Goal: Information Seeking & Learning: Learn about a topic

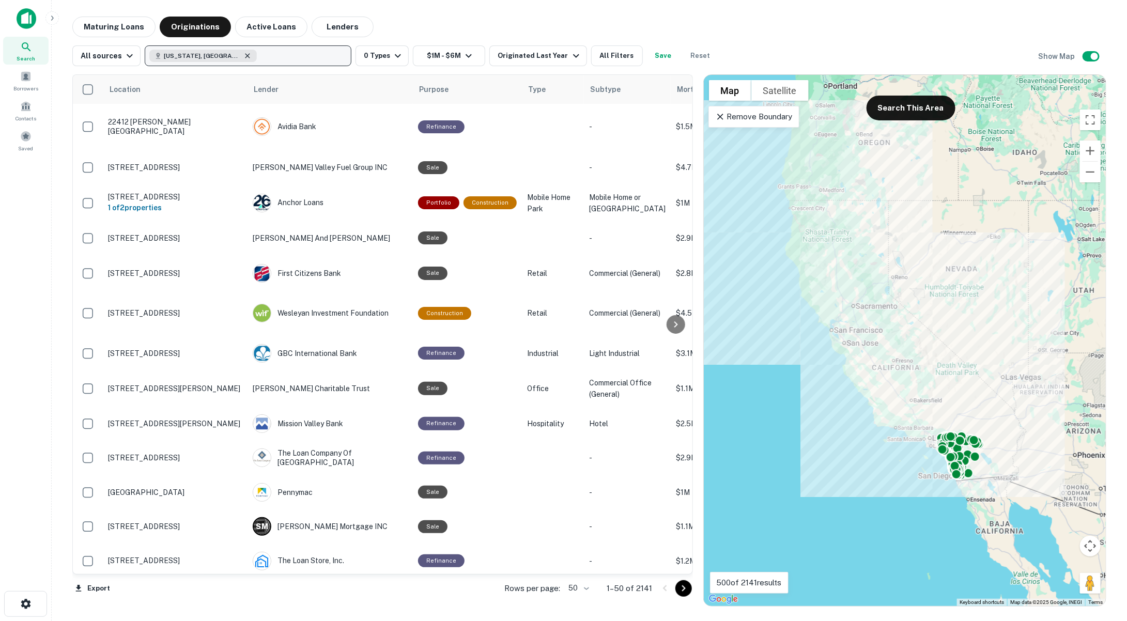
click at [246, 58] on icon "button" at bounding box center [248, 55] width 5 height 5
click at [196, 58] on p "Enter addresses, locations or lender names" at bounding box center [237, 56] width 167 height 12
type input "**********"
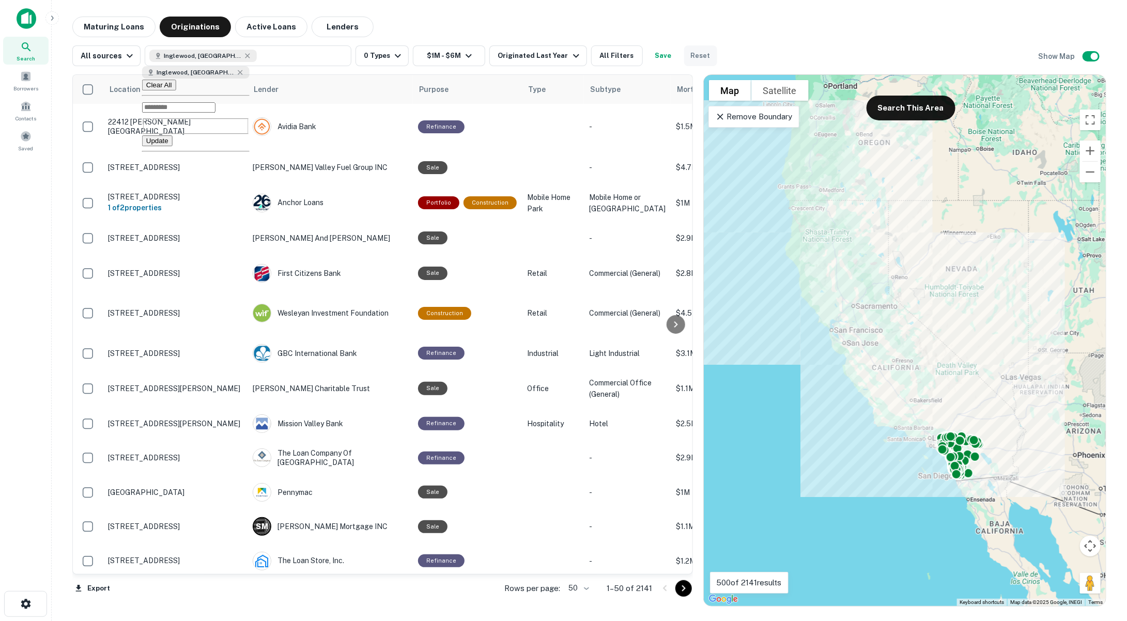
click at [688, 58] on button "Reset" at bounding box center [700, 55] width 33 height 21
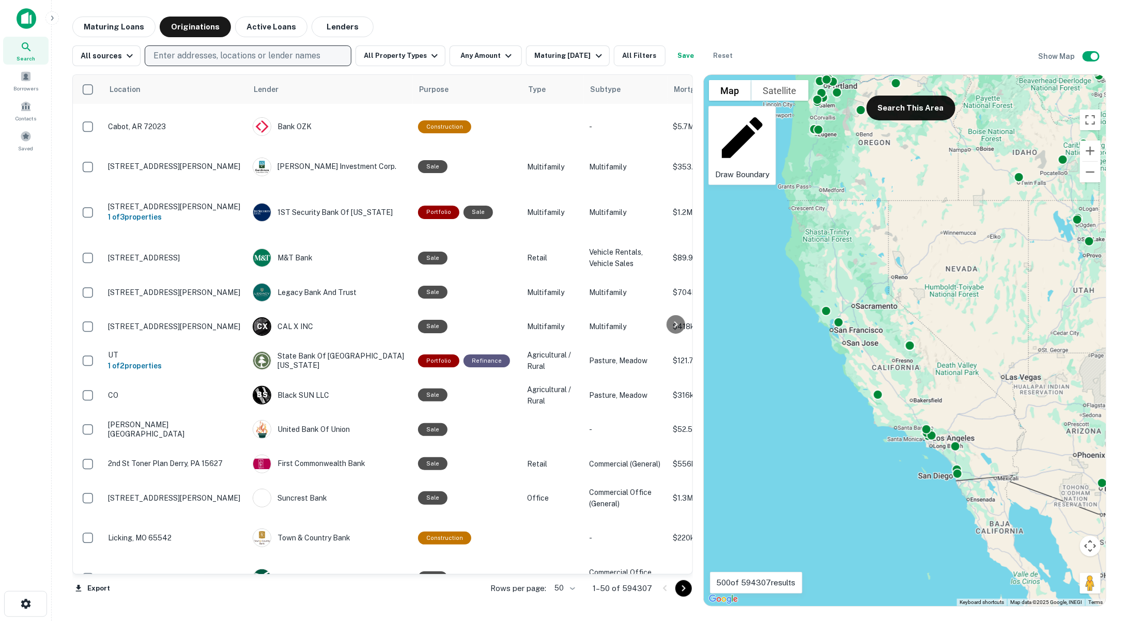
click at [204, 55] on p "Enter addresses, locations or lender names" at bounding box center [237, 56] width 167 height 12
type input "***"
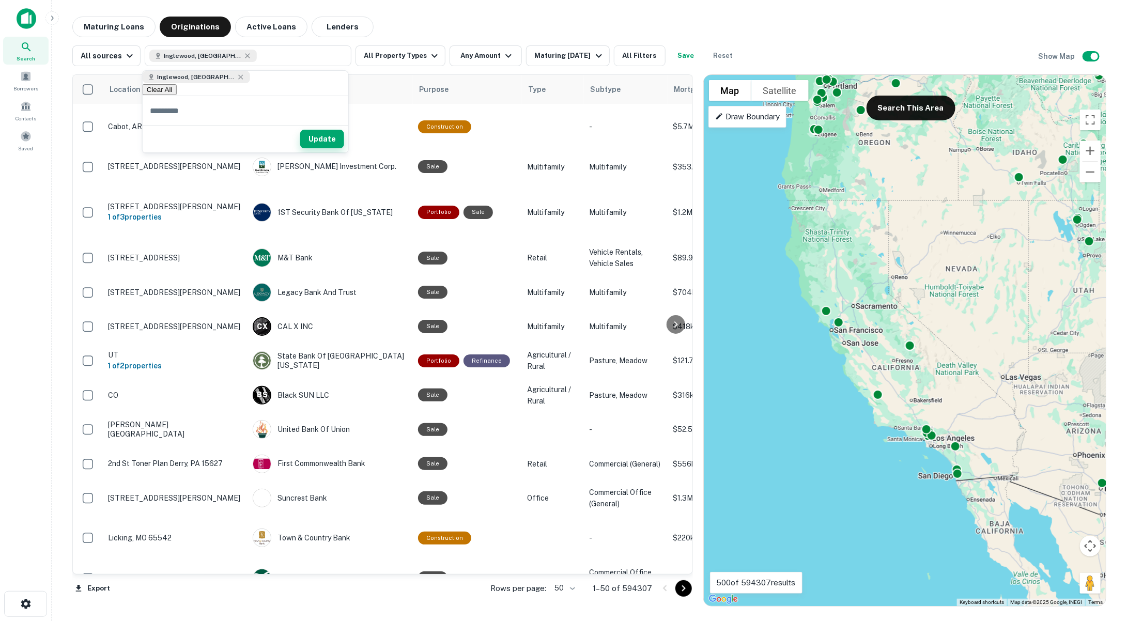
click at [319, 141] on button "Update" at bounding box center [322, 139] width 44 height 19
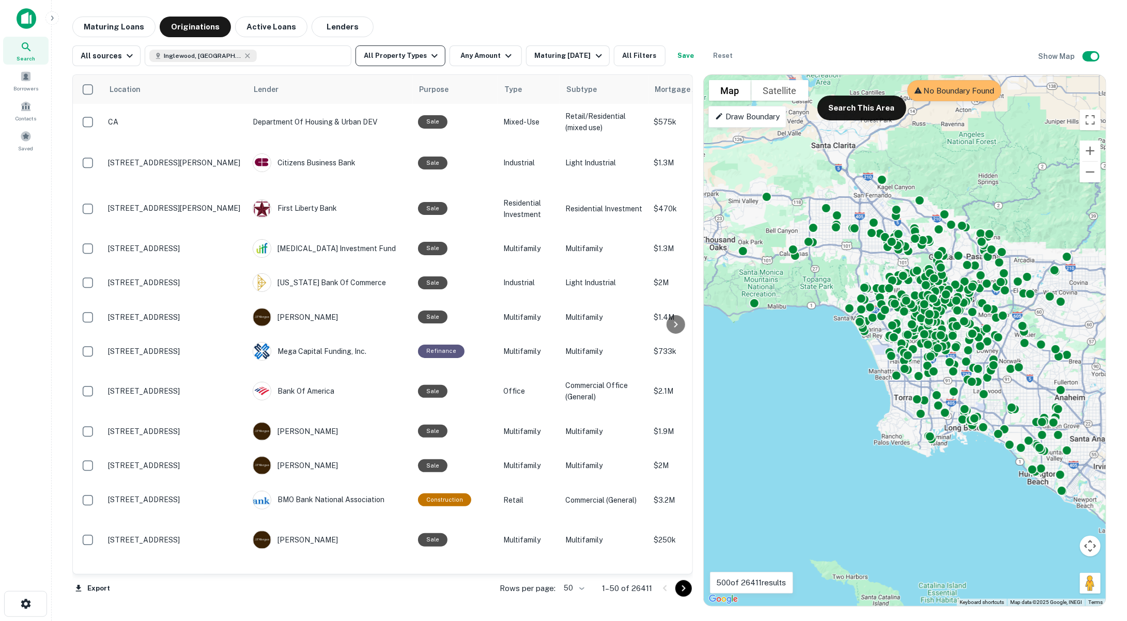
click at [387, 58] on button "All Property Types" at bounding box center [401, 55] width 90 height 21
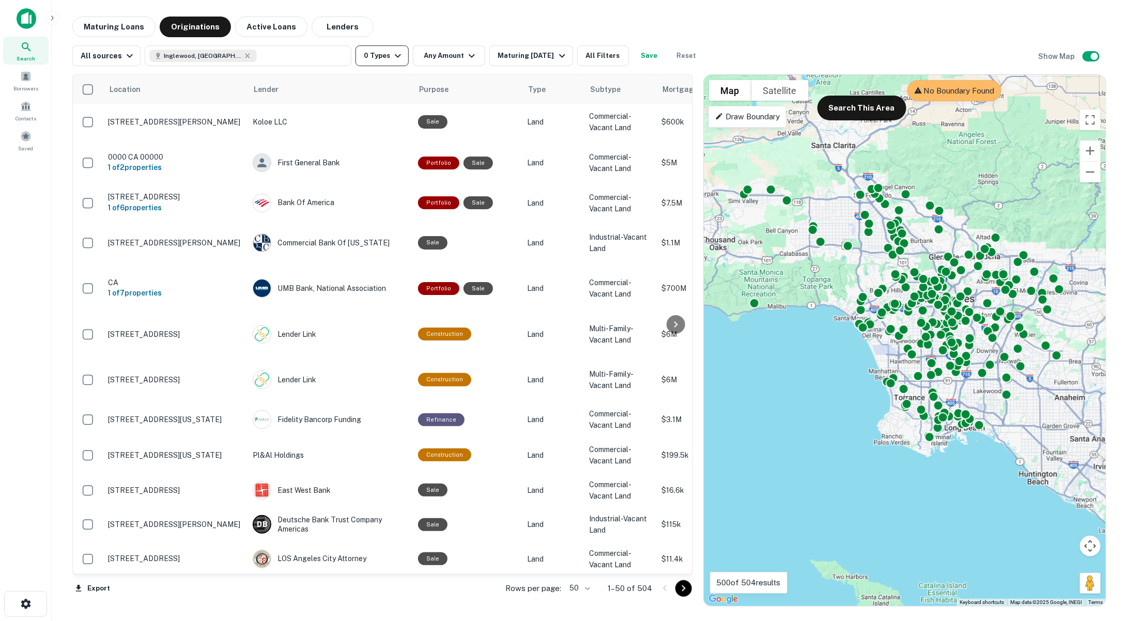
click at [376, 54] on button "0 Types" at bounding box center [382, 55] width 53 height 21
click at [530, 621] on div at bounding box center [563, 621] width 1127 height 0
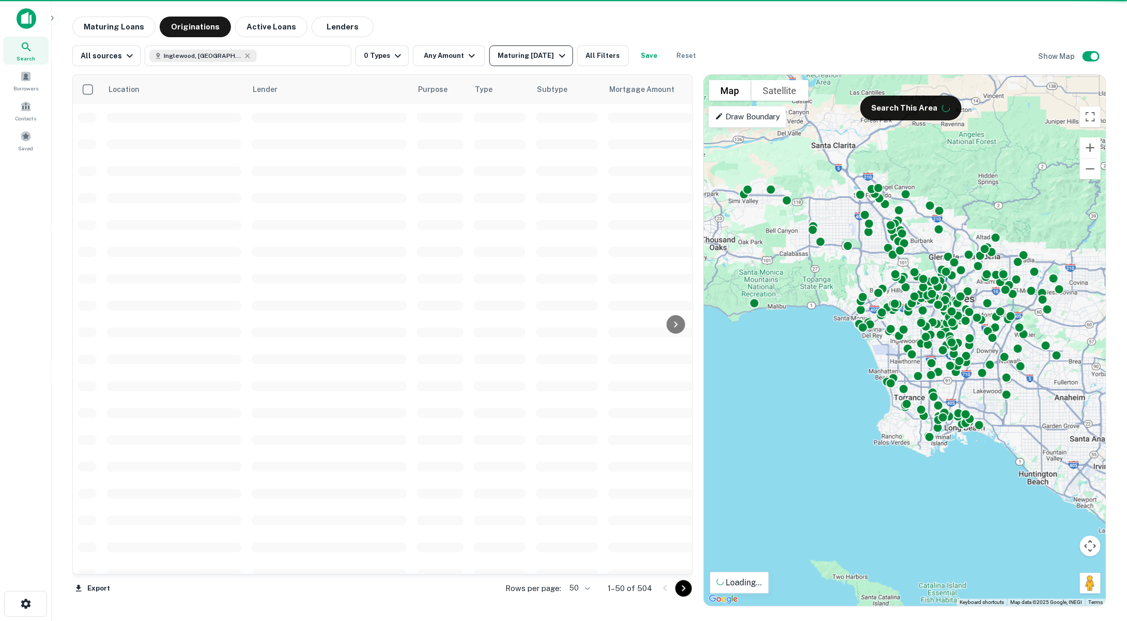
click at [524, 55] on div "Maturing [DATE]" at bounding box center [533, 56] width 70 height 12
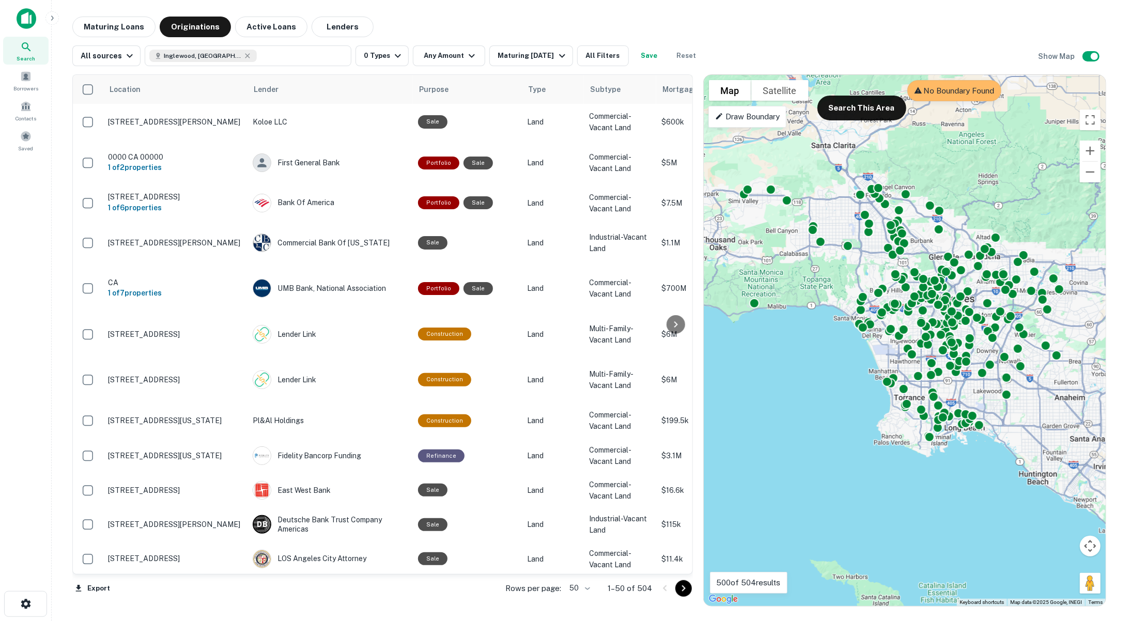
click at [271, 621] on div at bounding box center [563, 630] width 1127 height 0
click at [543, 54] on div "Maturing [DATE]" at bounding box center [533, 56] width 70 height 12
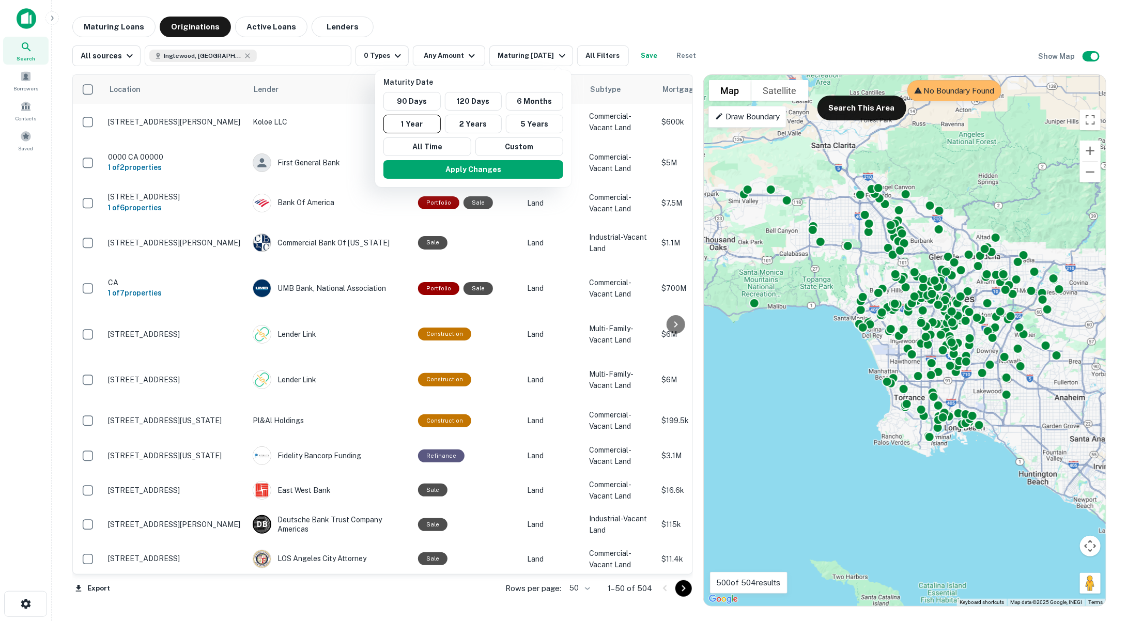
click at [582, 55] on div at bounding box center [563, 310] width 1127 height 621
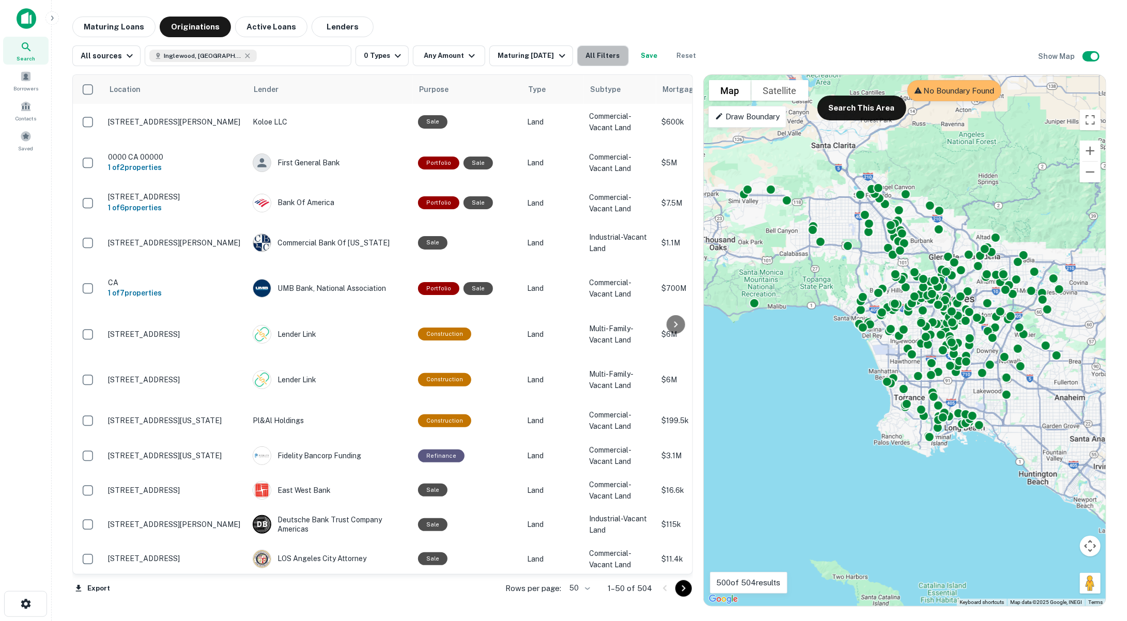
click at [592, 57] on button "All Filters" at bounding box center [603, 55] width 52 height 21
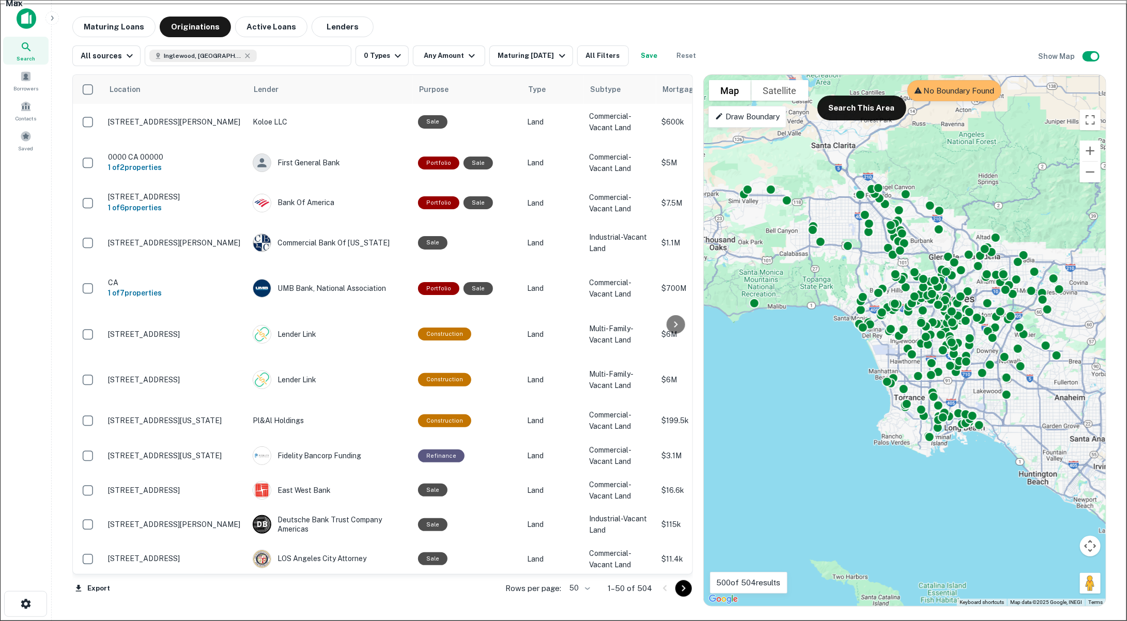
scroll to position [574, 0]
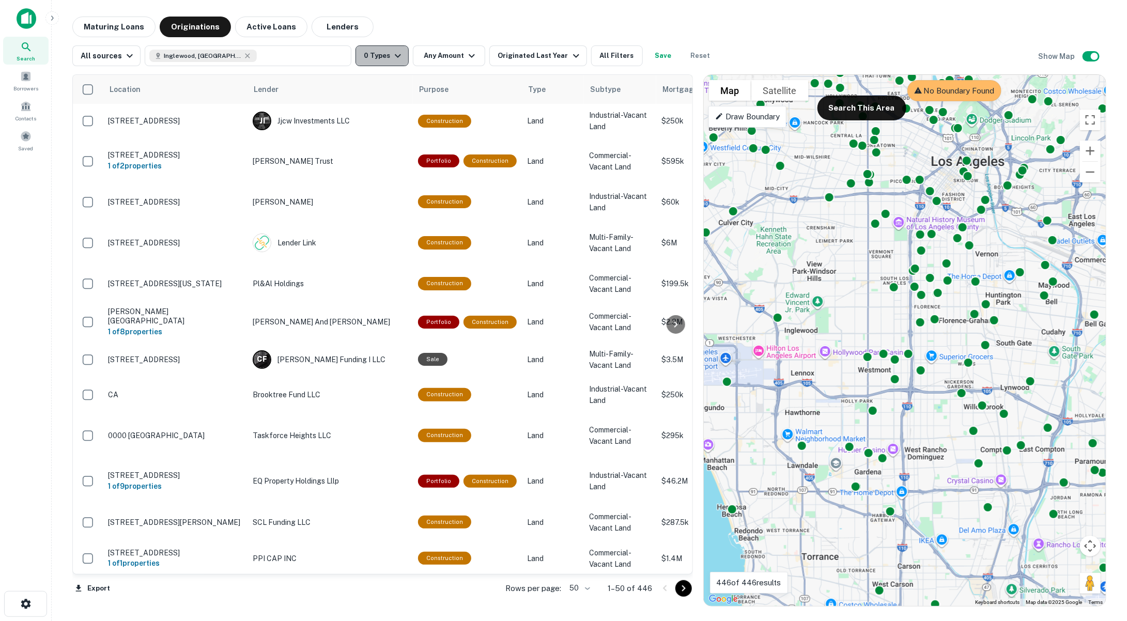
click at [392, 53] on icon "button" at bounding box center [398, 56] width 12 height 12
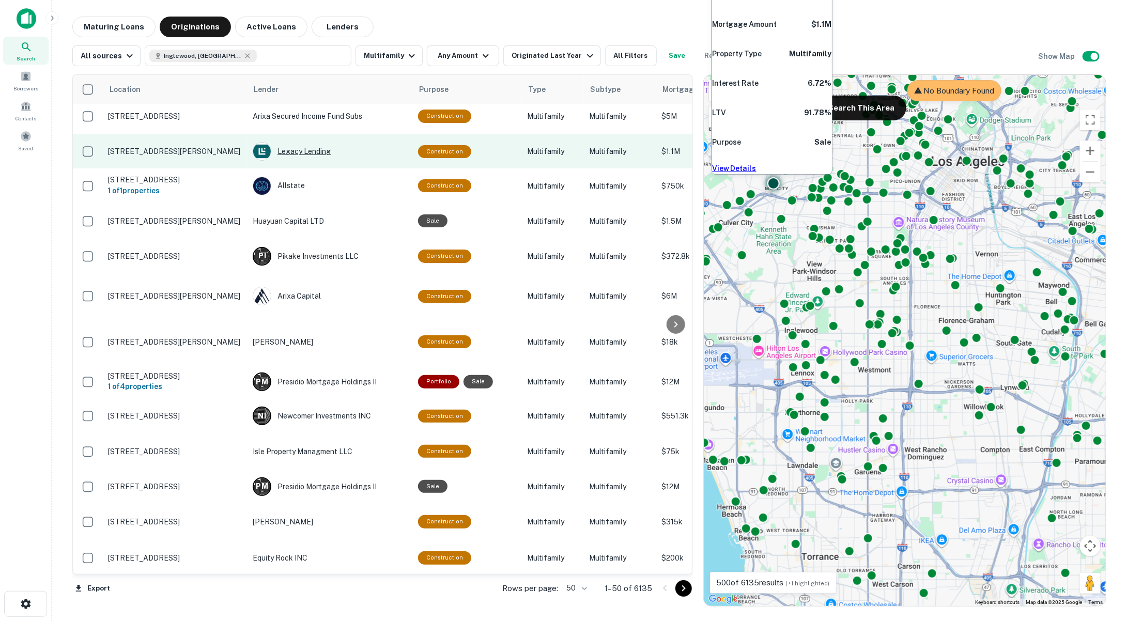
scroll to position [4, 0]
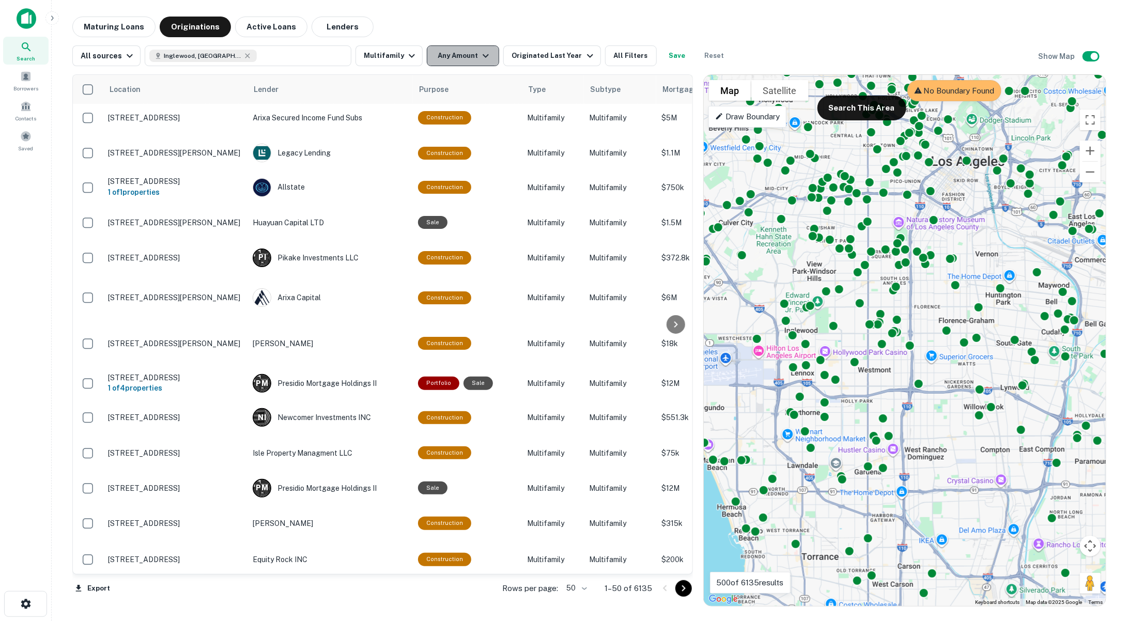
click at [466, 58] on button "Any Amount" at bounding box center [463, 55] width 72 height 21
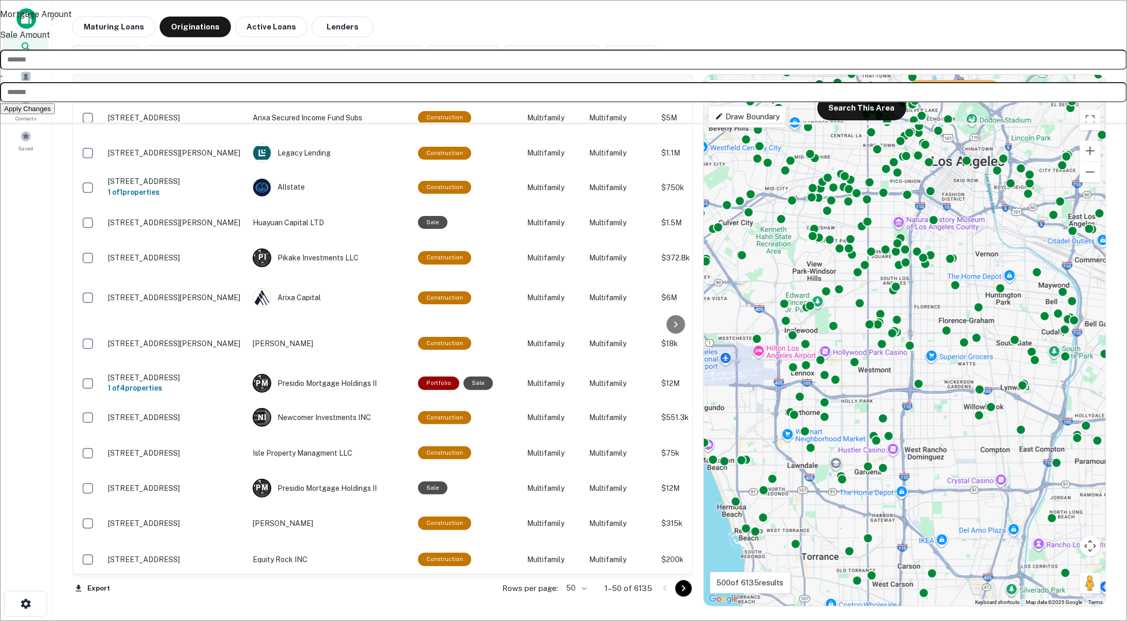
click at [418, 70] on input "number" at bounding box center [563, 60] width 1127 height 20
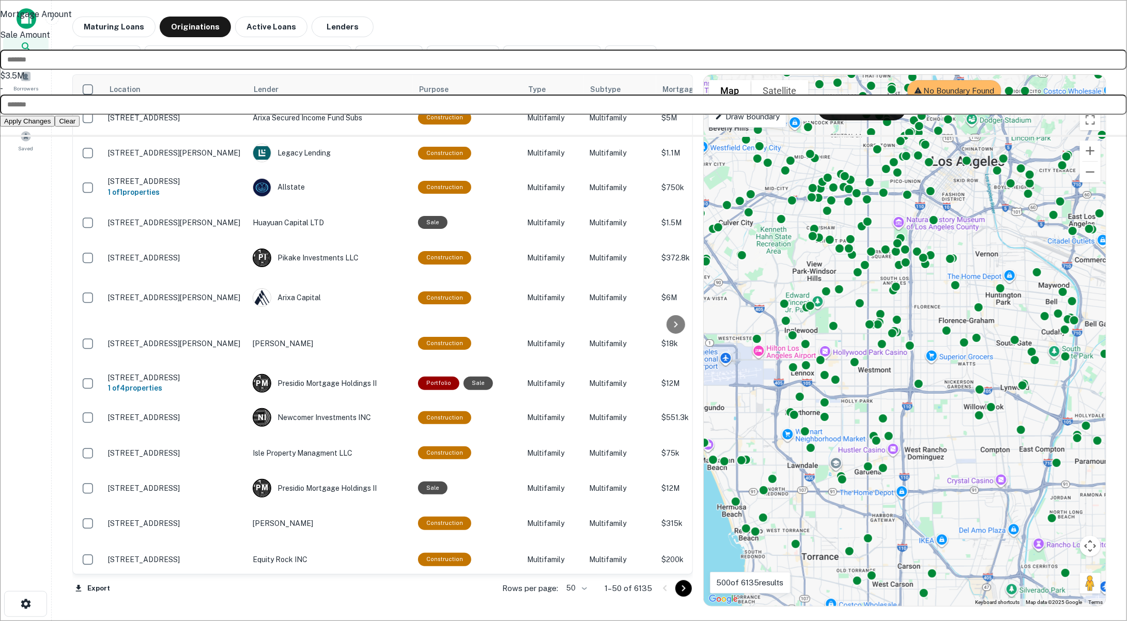
type input "*******"
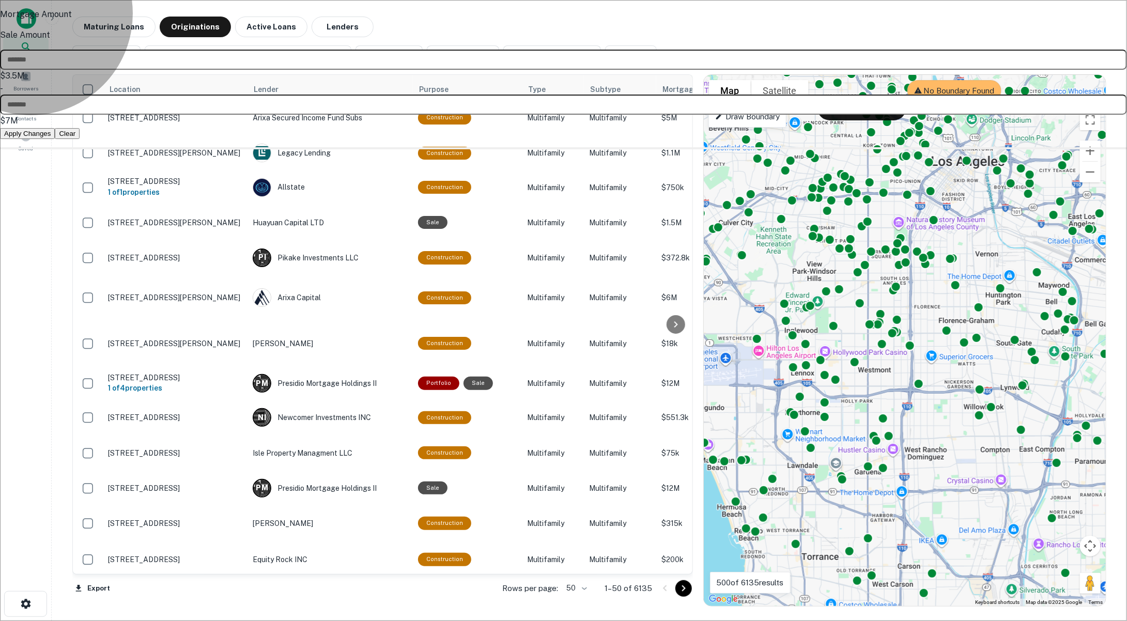
click at [55, 139] on button "Apply Changes" at bounding box center [27, 133] width 55 height 11
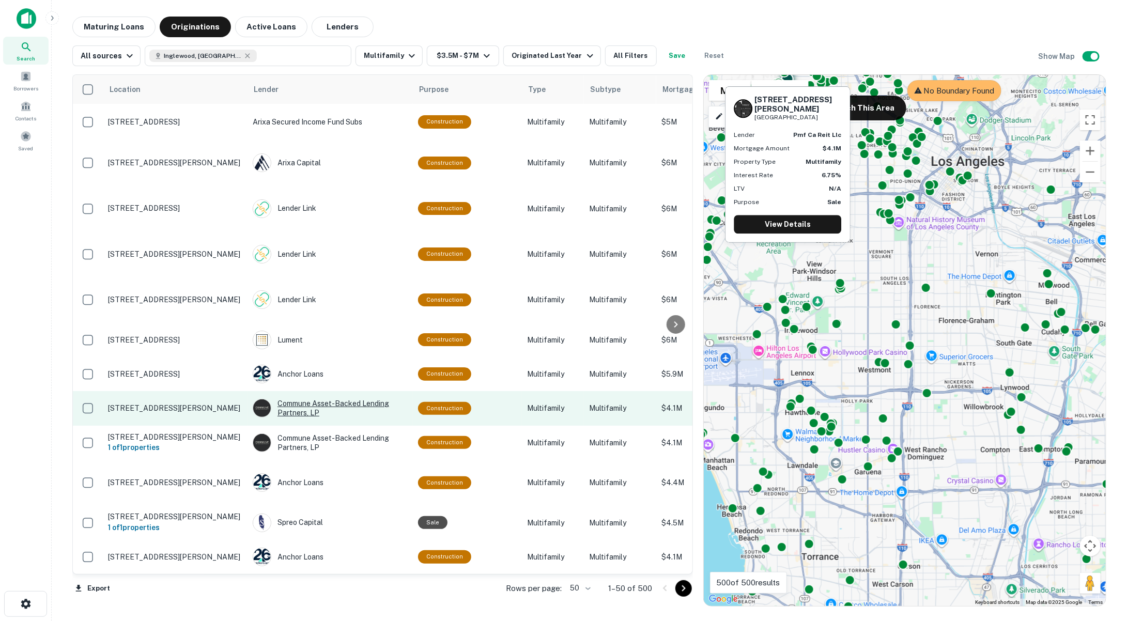
click at [298, 399] on div "Commune Asset-backed Lending Partners, LP" at bounding box center [330, 408] width 155 height 19
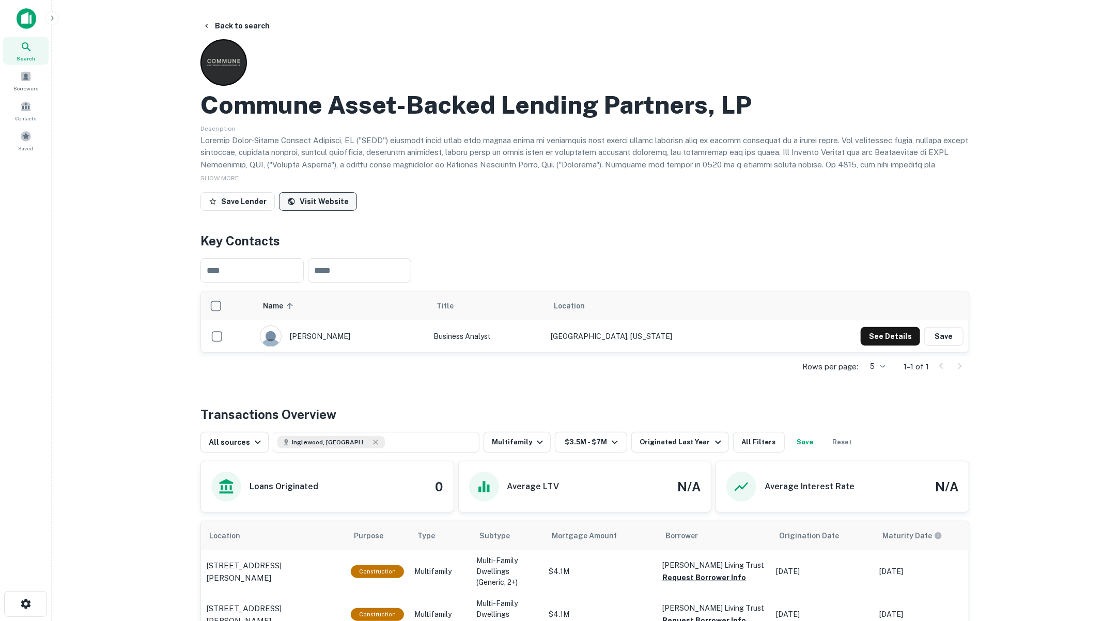
click at [336, 205] on link "Visit Website" at bounding box center [318, 201] width 78 height 19
click at [250, 29] on button "Back to search" at bounding box center [235, 26] width 75 height 19
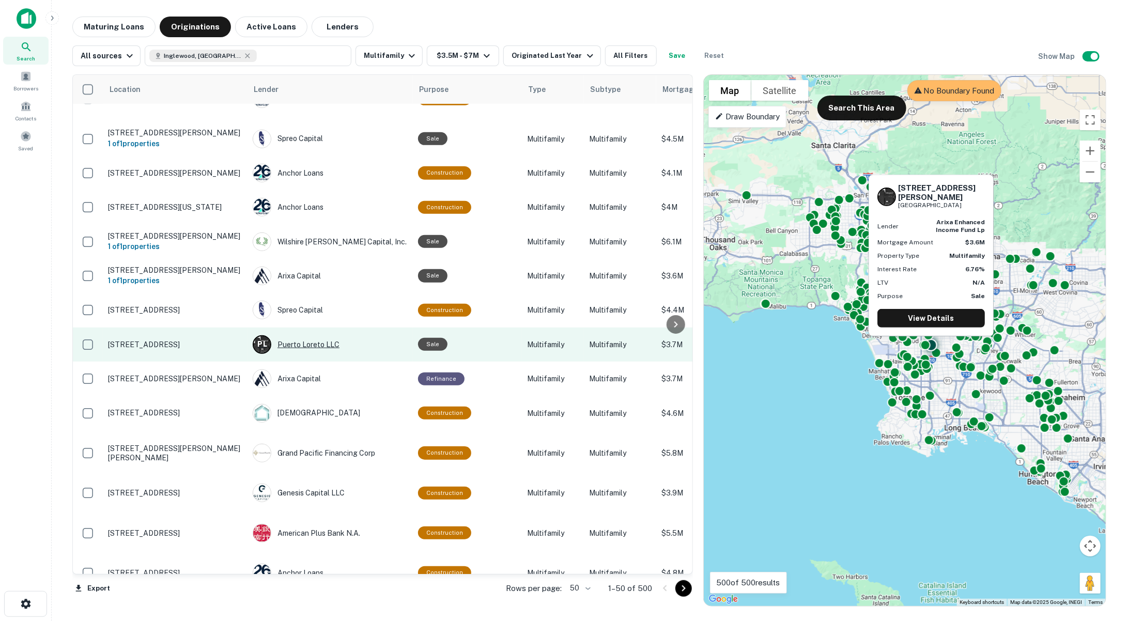
scroll to position [402, 0]
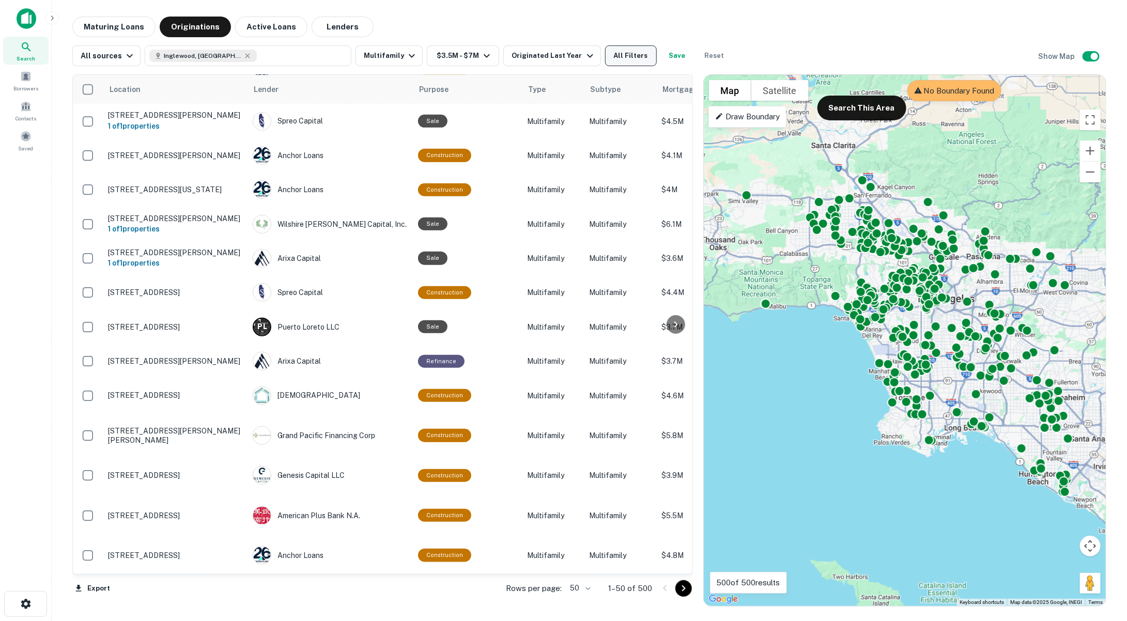
click at [615, 55] on button "All Filters" at bounding box center [631, 55] width 52 height 21
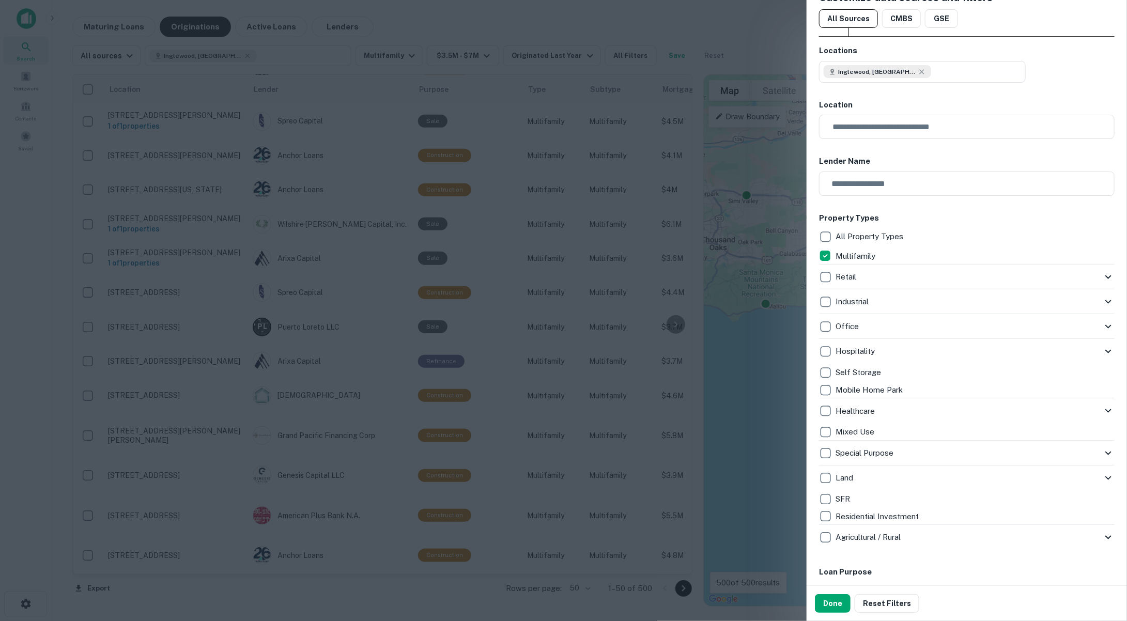
scroll to position [0, 0]
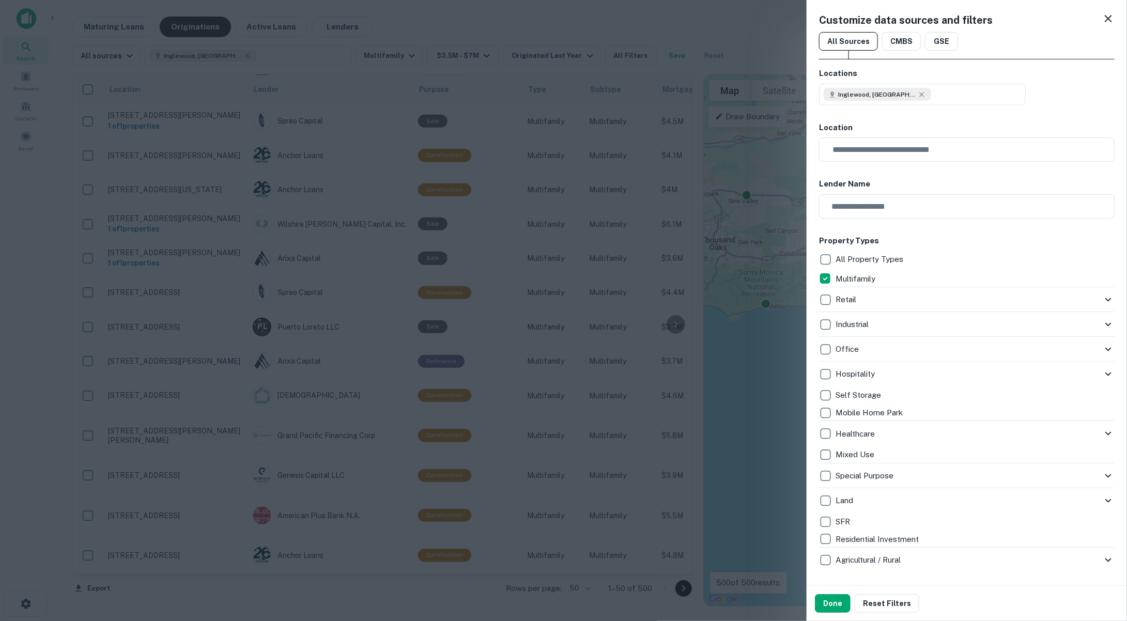
click at [1105, 16] on icon at bounding box center [1108, 18] width 7 height 7
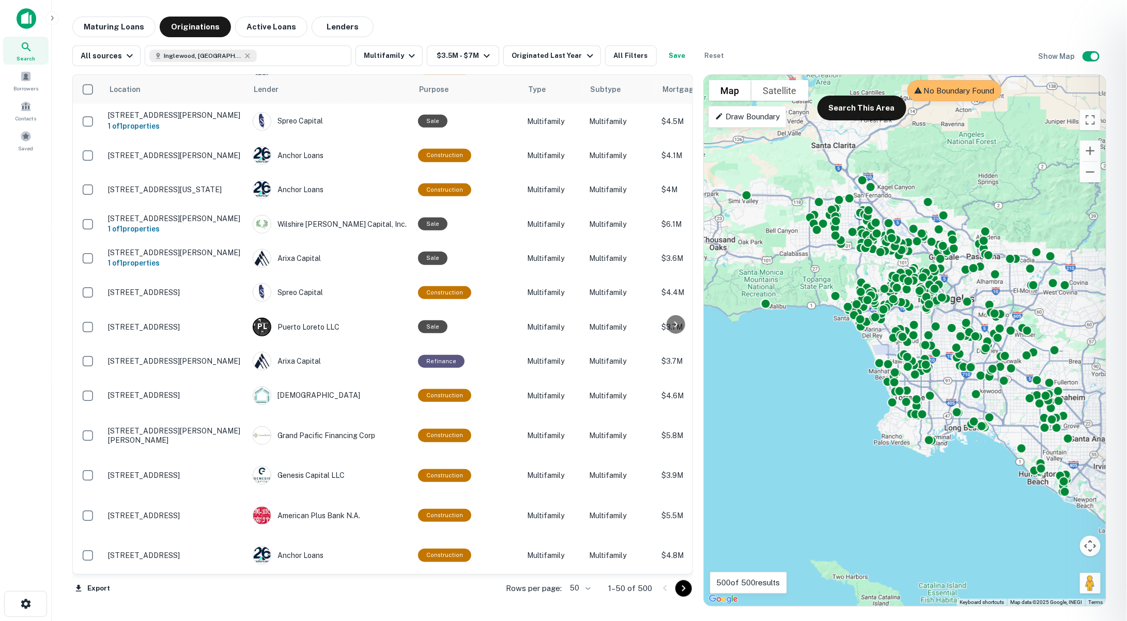
click at [44, 421] on div at bounding box center [563, 310] width 1127 height 621
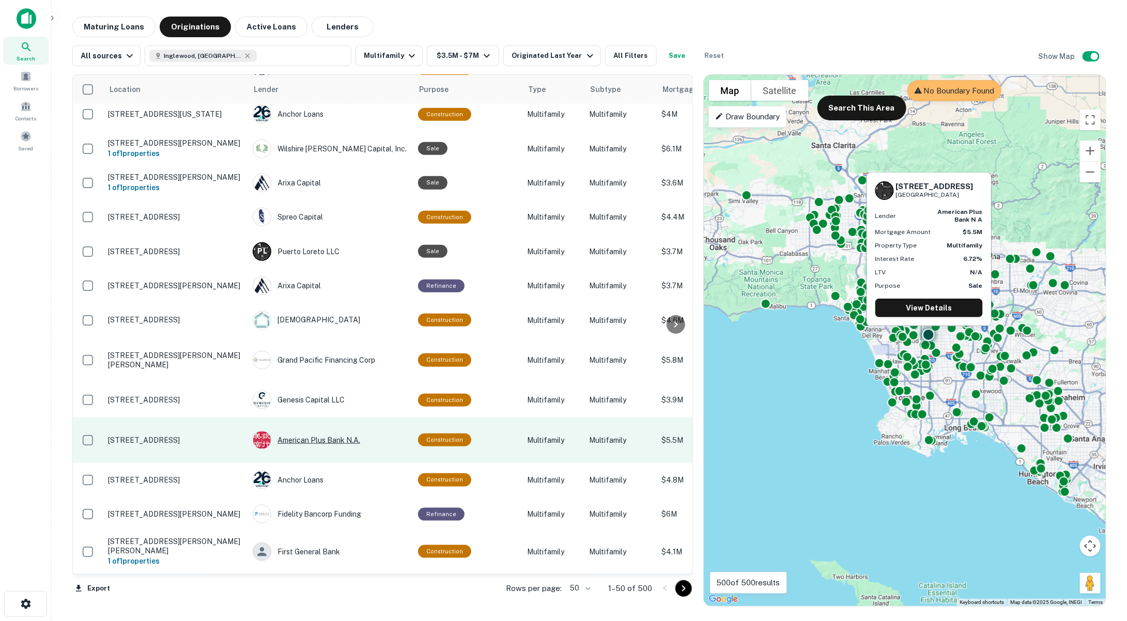
scroll to position [517, 0]
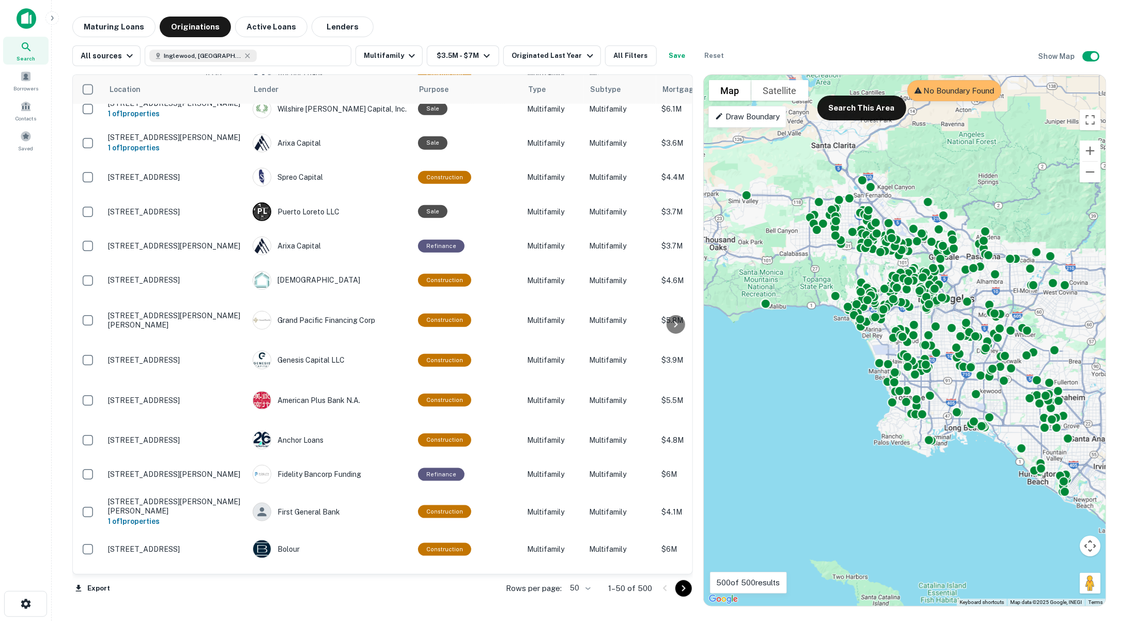
click at [823, 35] on div "Maturing Loans Originations Active Loans Lenders" at bounding box center [589, 27] width 1034 height 21
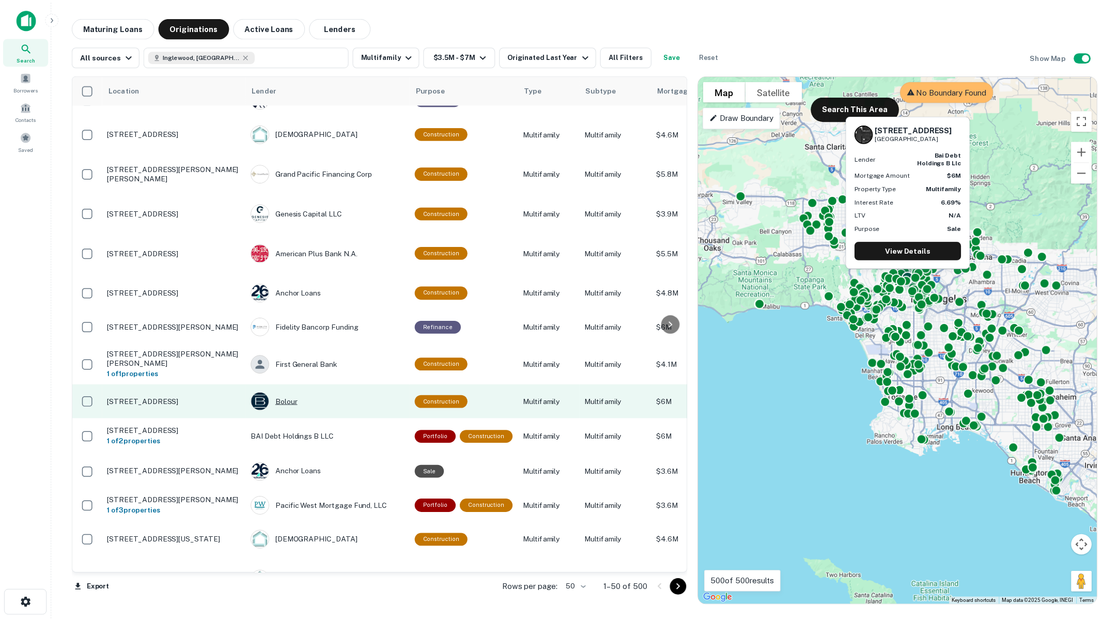
scroll to position [689, 0]
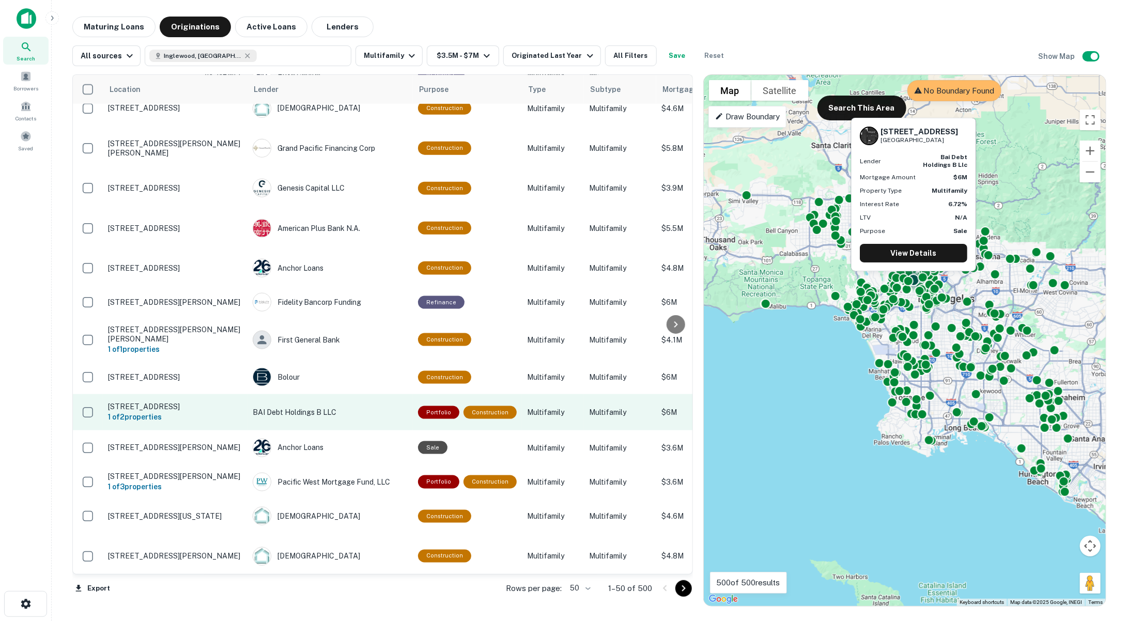
click at [291, 407] on p "BAI Debt Holdings B LLC" at bounding box center [330, 412] width 155 height 11
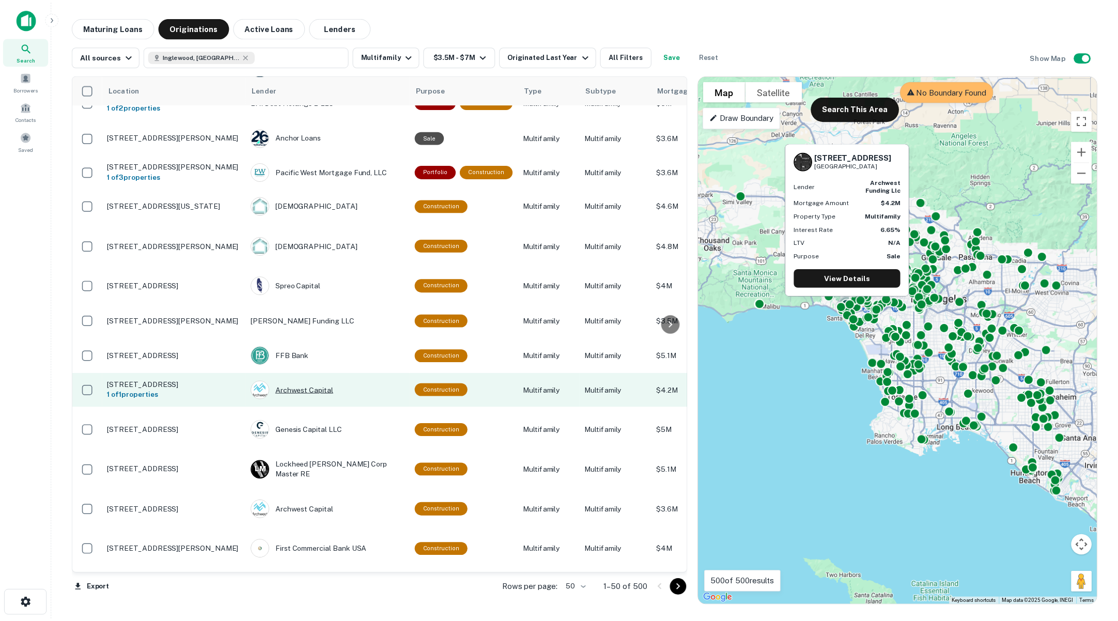
scroll to position [1034, 0]
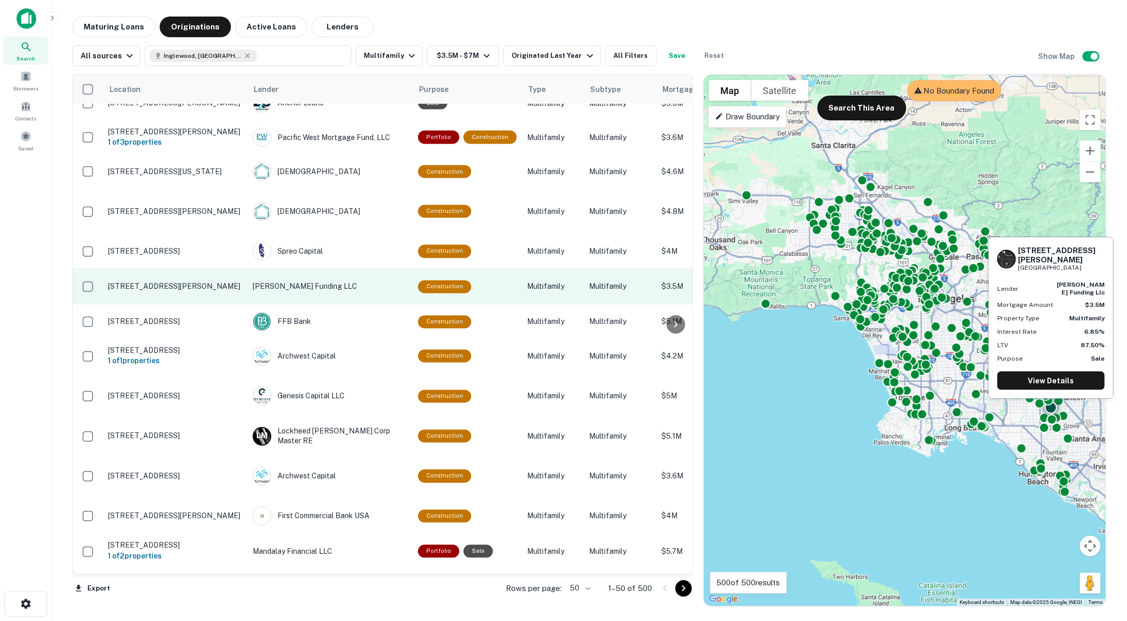
click at [290, 281] on p "[PERSON_NAME] Funding LLC" at bounding box center [330, 286] width 155 height 11
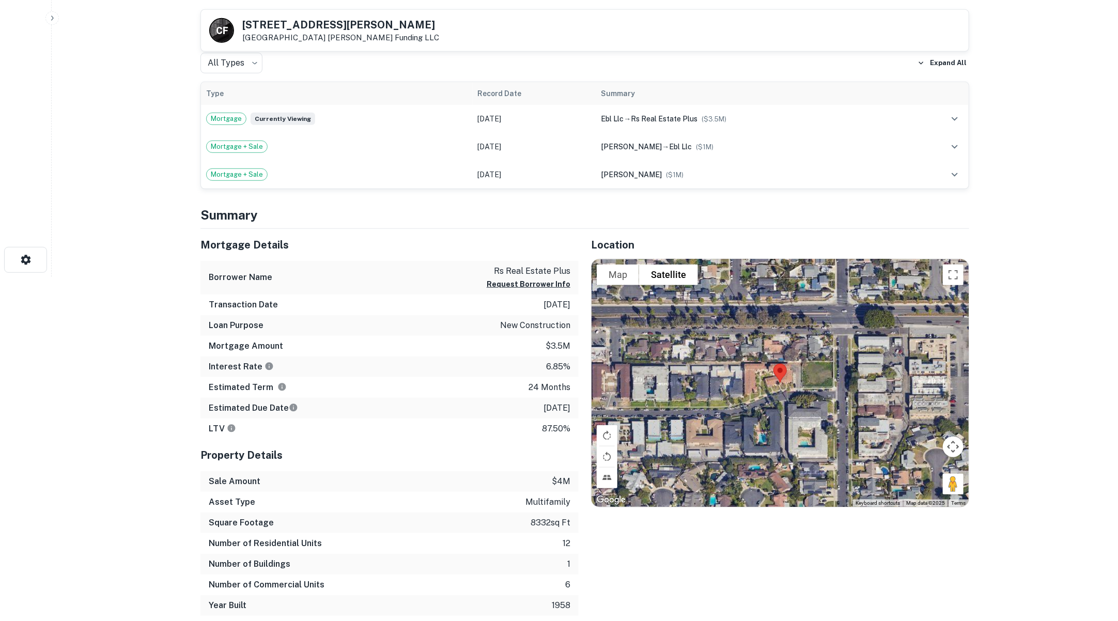
scroll to position [402, 0]
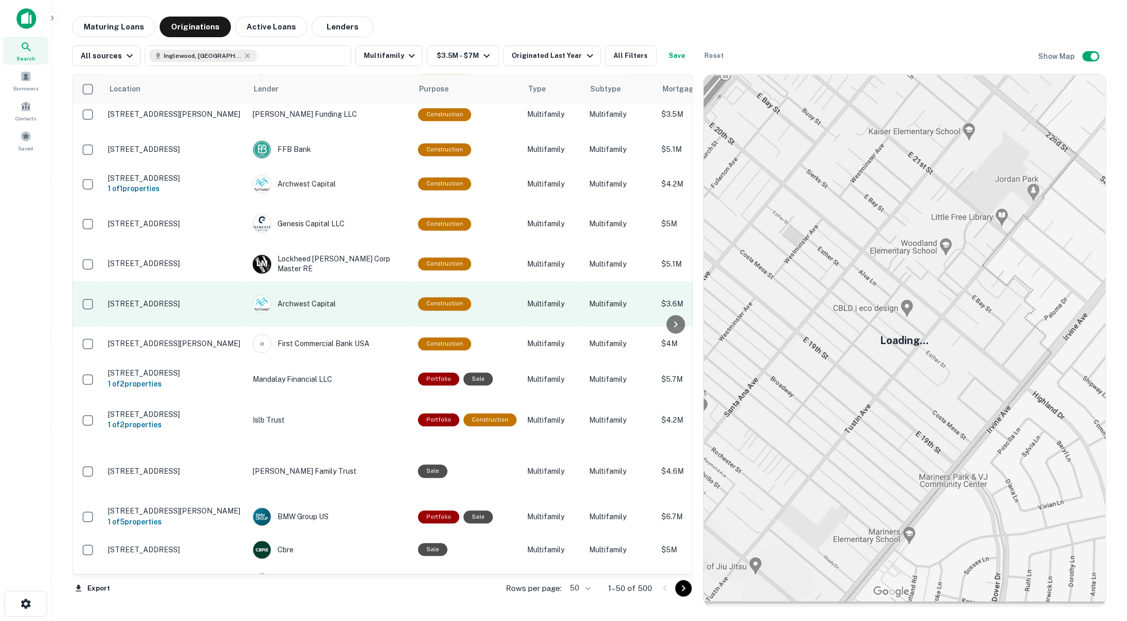
scroll to position [1263, 0]
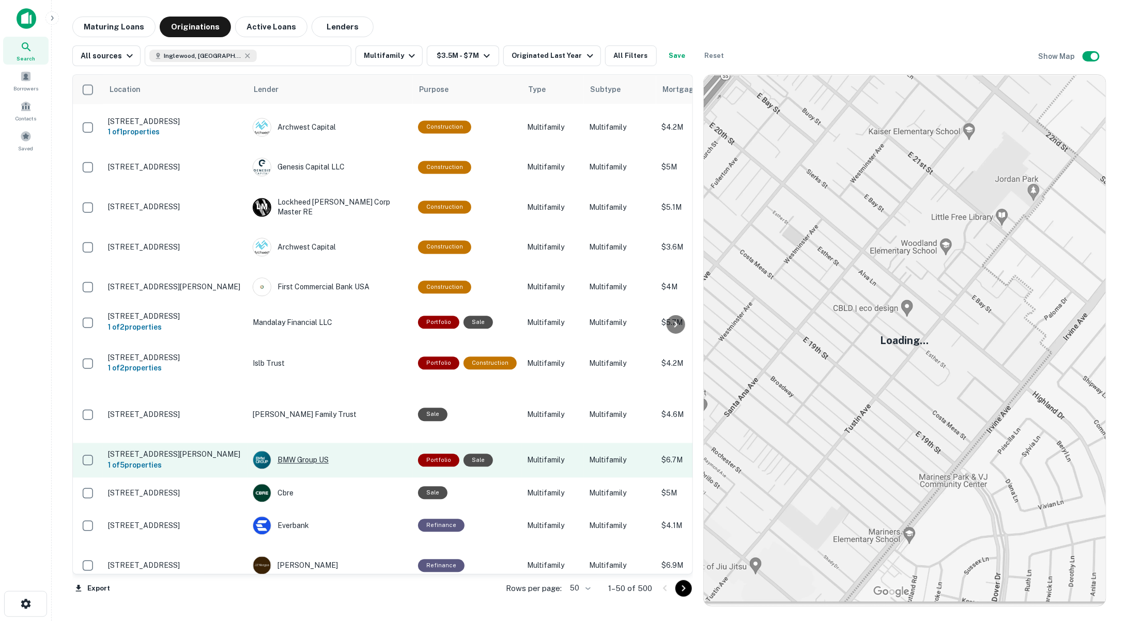
click at [311, 451] on div "BMW Group US" at bounding box center [330, 460] width 155 height 19
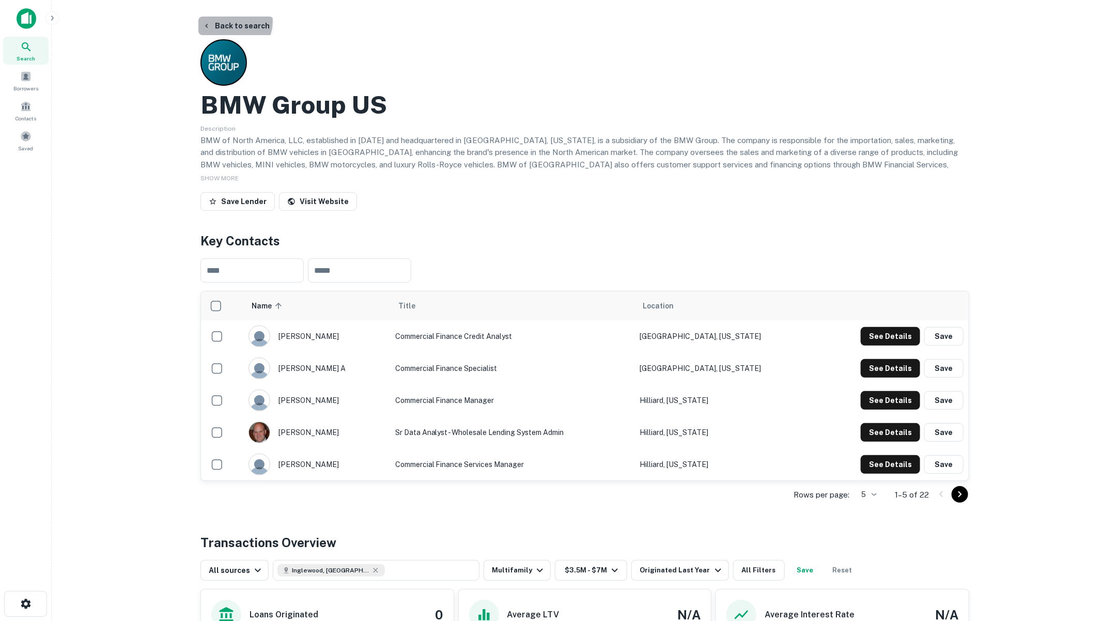
click at [230, 21] on button "Back to search" at bounding box center [235, 26] width 75 height 19
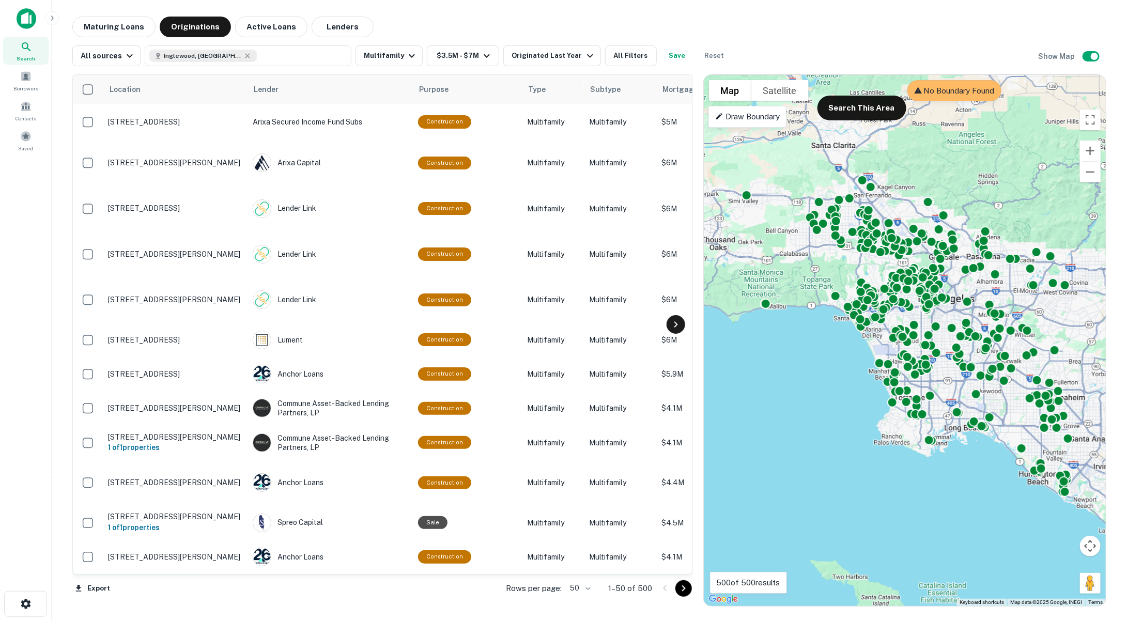
click at [682, 325] on icon at bounding box center [676, 324] width 12 height 12
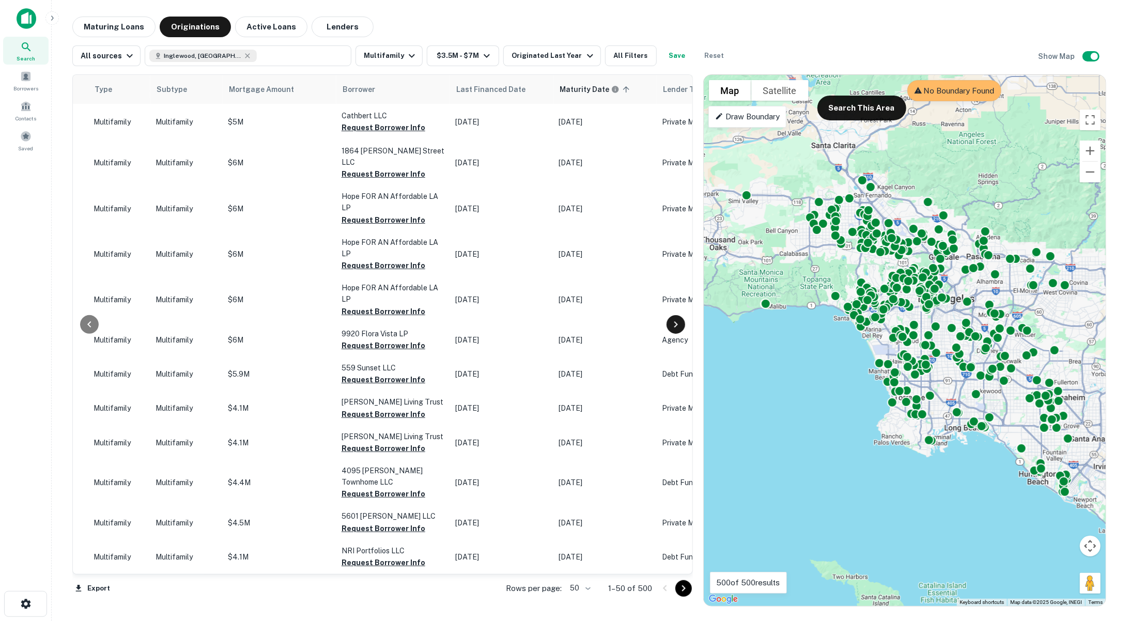
scroll to position [0, 434]
click at [675, 321] on icon at bounding box center [676, 324] width 4 height 6
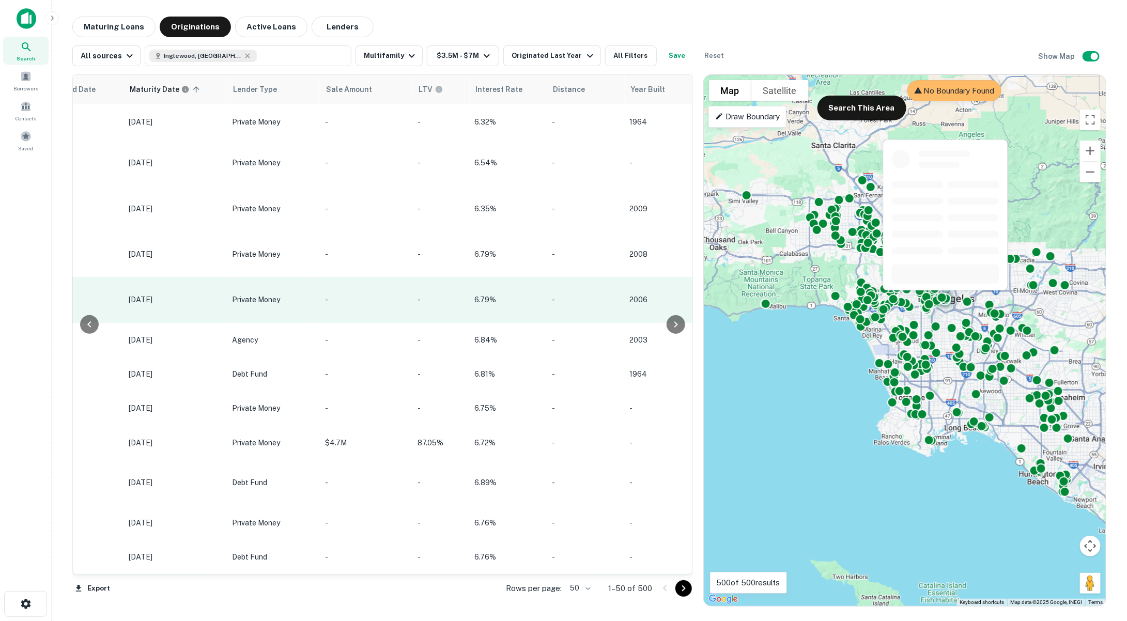
scroll to position [0, 868]
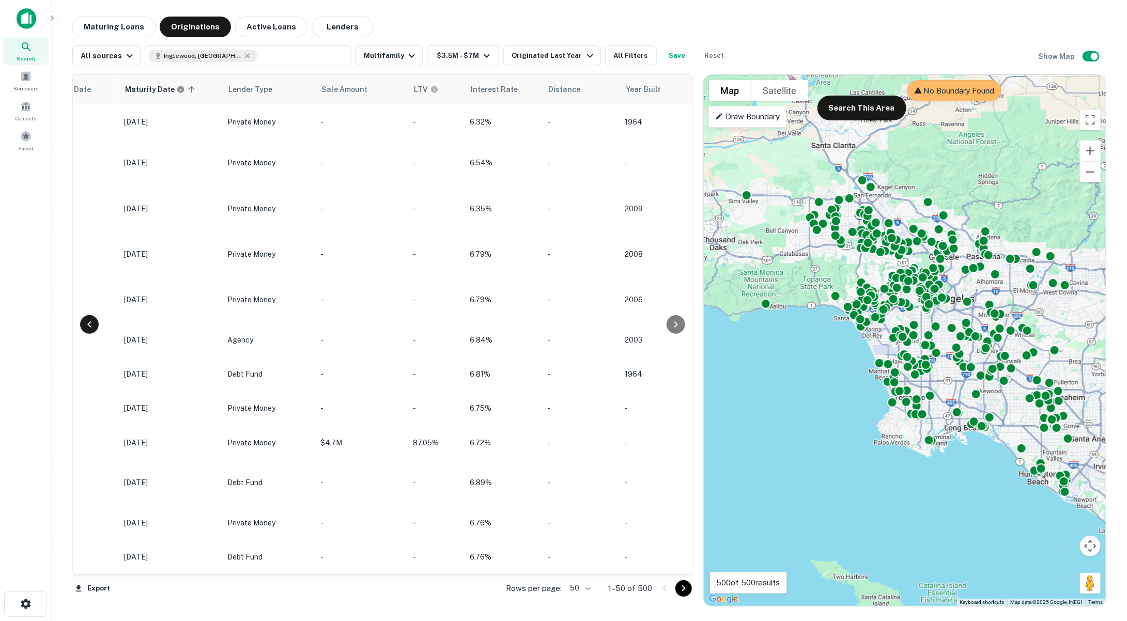
click at [93, 327] on icon at bounding box center [89, 324] width 12 height 12
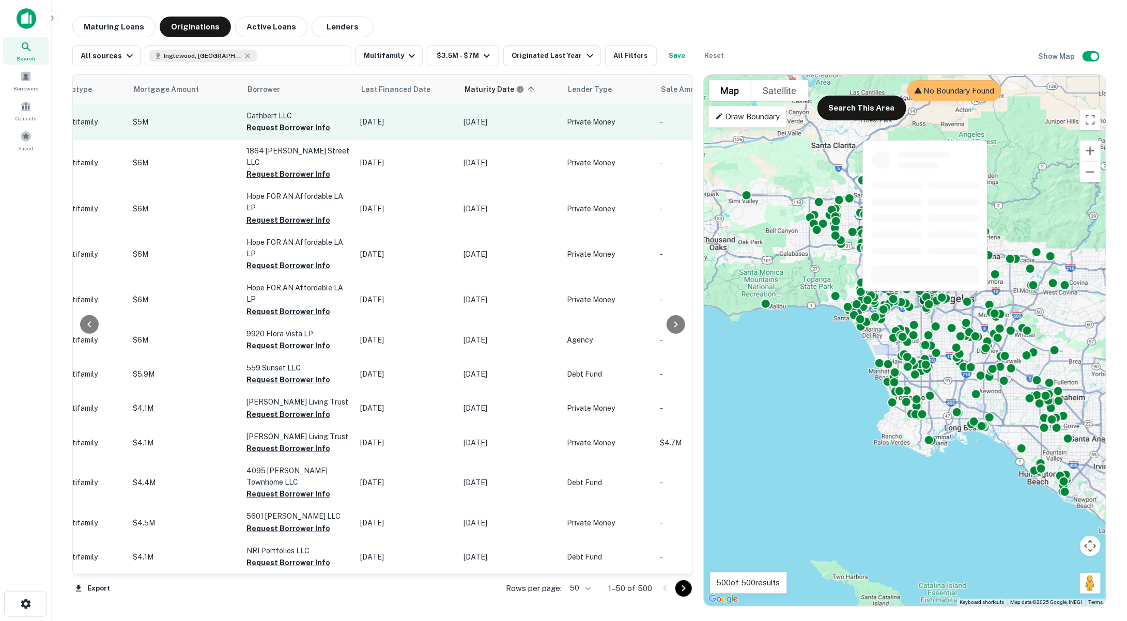
scroll to position [0, 434]
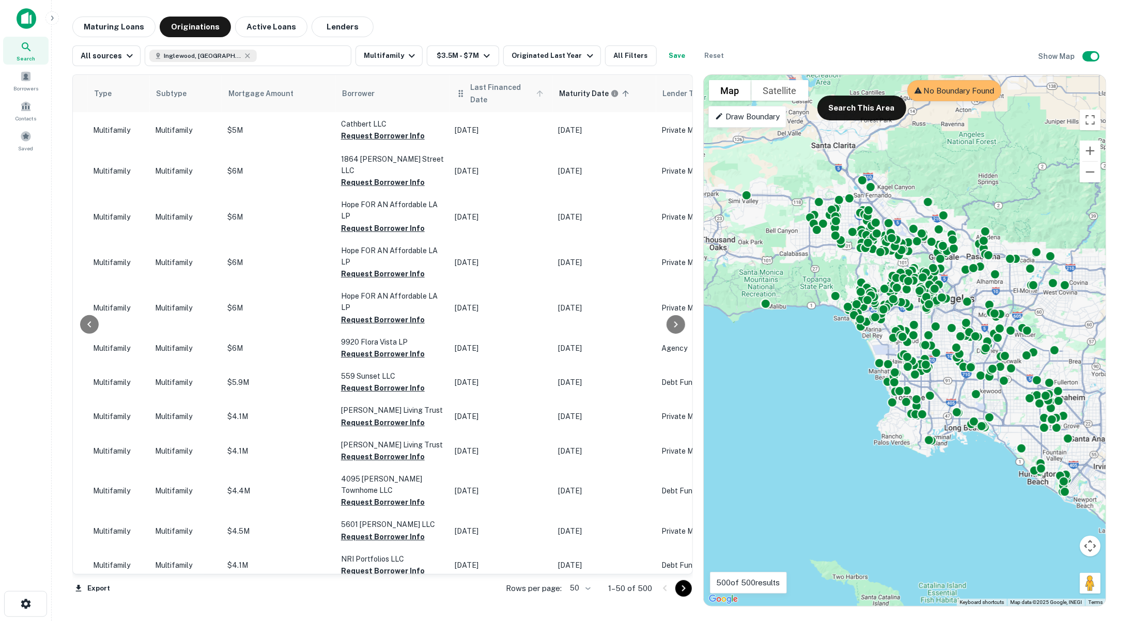
click at [537, 92] on icon at bounding box center [540, 93] width 6 height 6
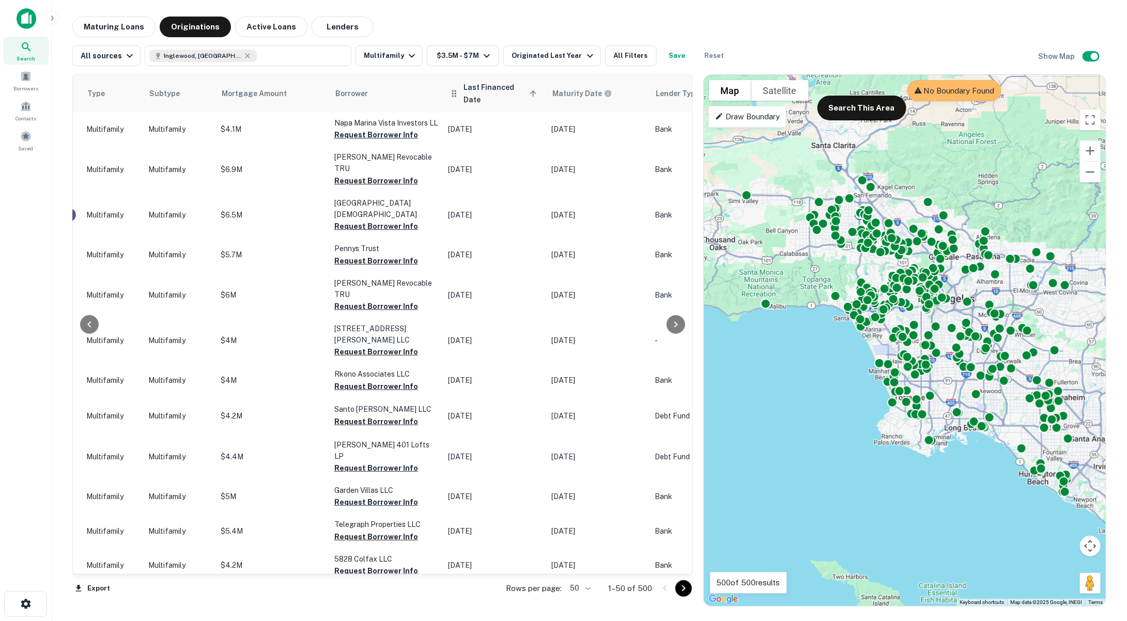
click at [531, 90] on icon at bounding box center [533, 93] width 9 height 9
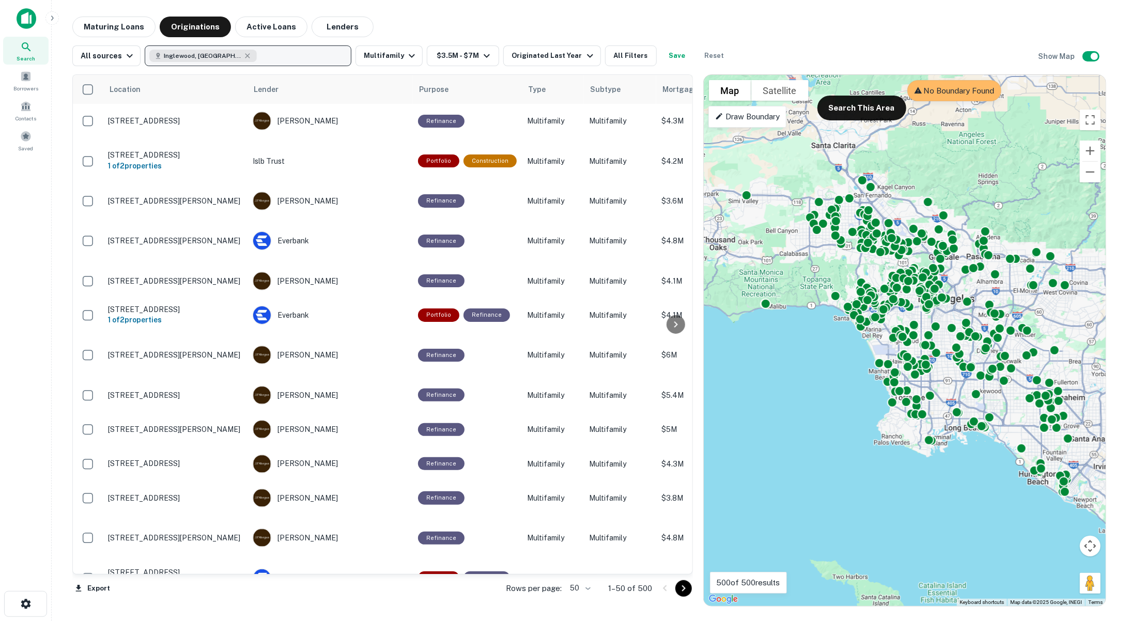
click at [248, 57] on button "Inglewood, [GEOGRAPHIC_DATA], [GEOGRAPHIC_DATA]" at bounding box center [248, 55] width 207 height 21
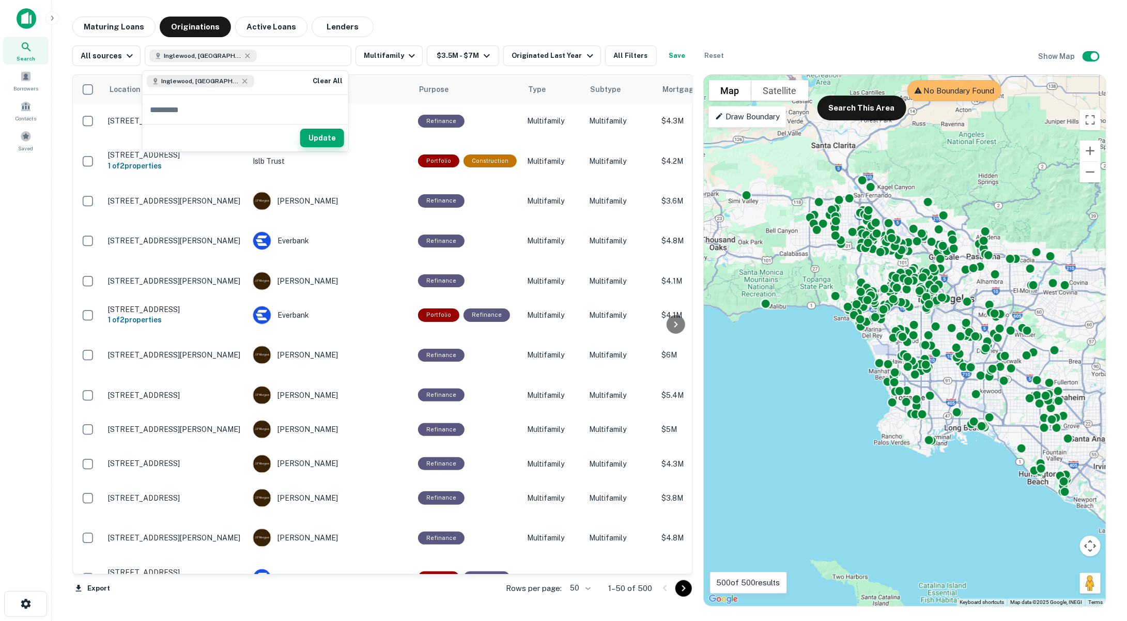
click at [309, 139] on button "Update" at bounding box center [322, 138] width 44 height 19
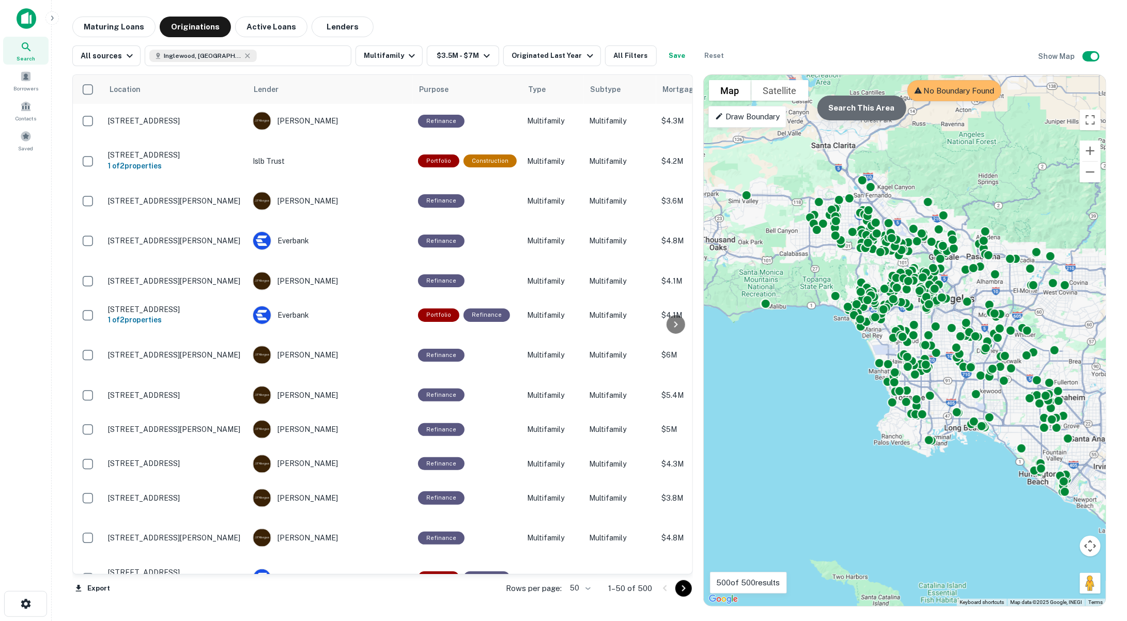
click at [867, 116] on button "Search This Area" at bounding box center [862, 108] width 89 height 25
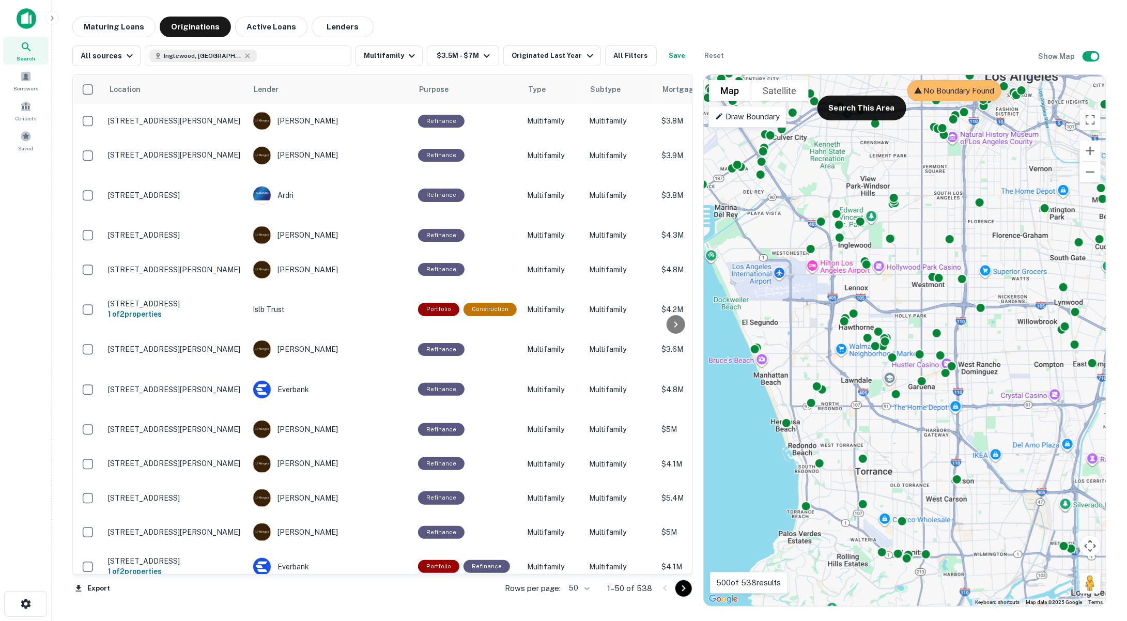
drag, startPoint x: 904, startPoint y: 380, endPoint x: 1050, endPoint y: 330, distance: 154.1
click at [1050, 330] on div "To activate drag with keyboard, press Alt + Enter. Once in keyboard drag state,…" at bounding box center [905, 340] width 402 height 531
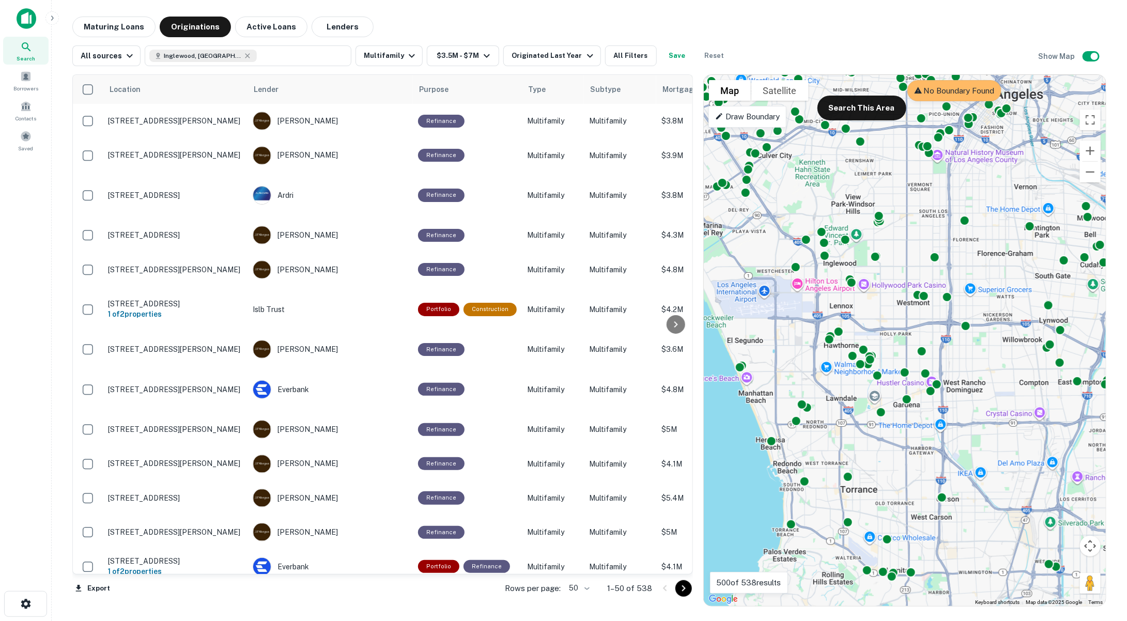
drag, startPoint x: 809, startPoint y: 202, endPoint x: 790, endPoint y: 219, distance: 25.3
click at [790, 219] on div "To activate drag with keyboard, press Alt + Enter. Once in keyboard drag state,…" at bounding box center [905, 340] width 402 height 531
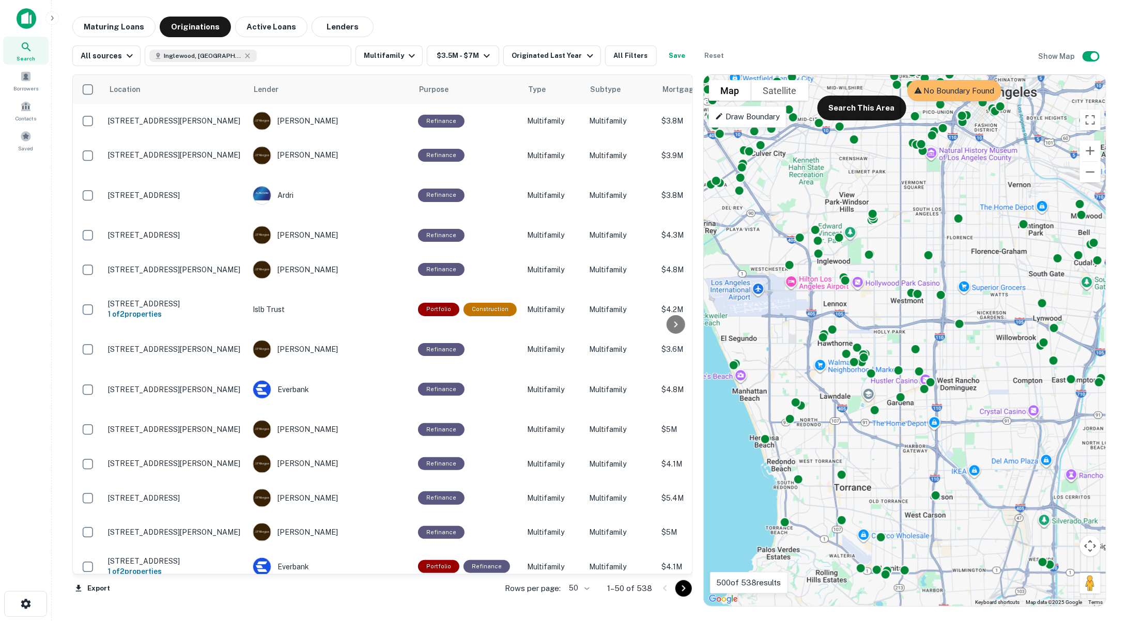
click at [771, 116] on p "Draw Boundary" at bounding box center [747, 117] width 65 height 12
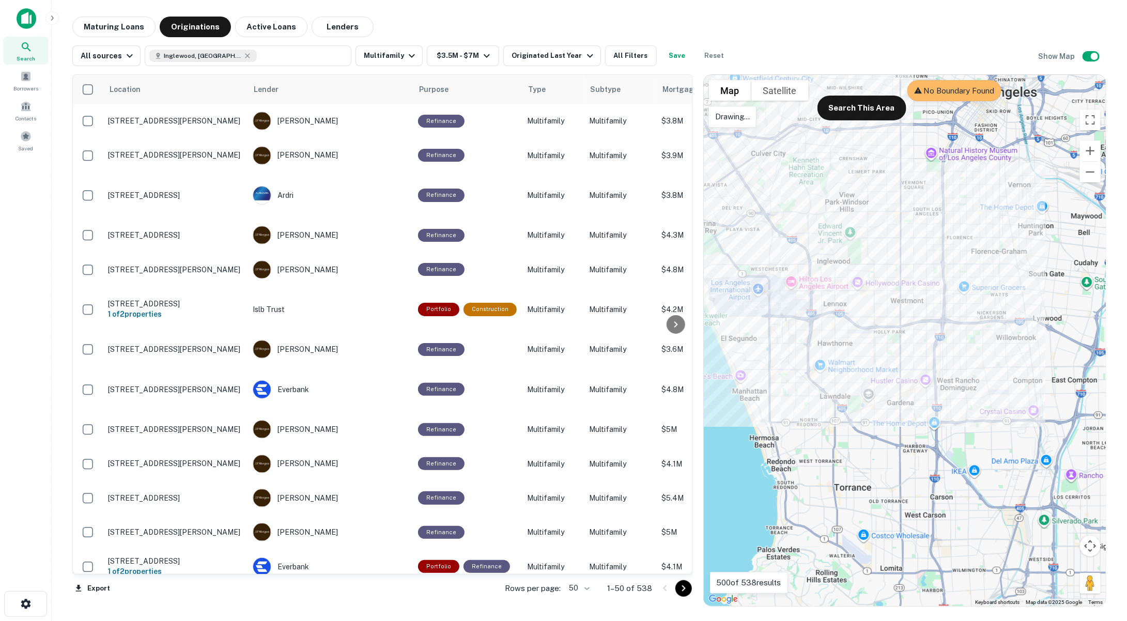
click at [780, 166] on div at bounding box center [905, 340] width 402 height 531
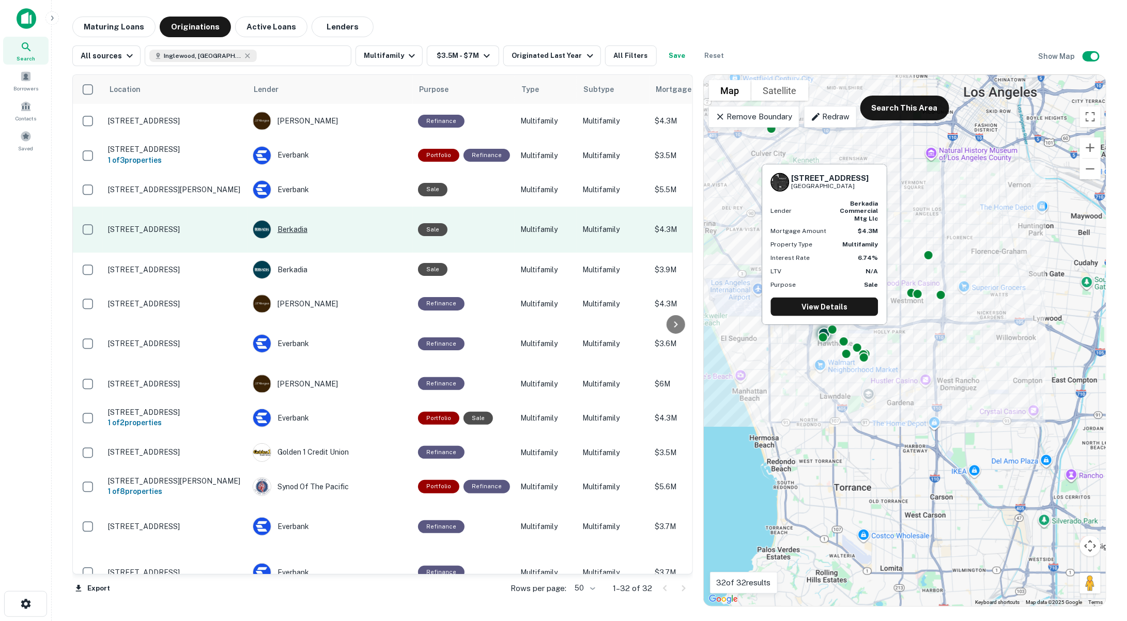
scroll to position [702, 0]
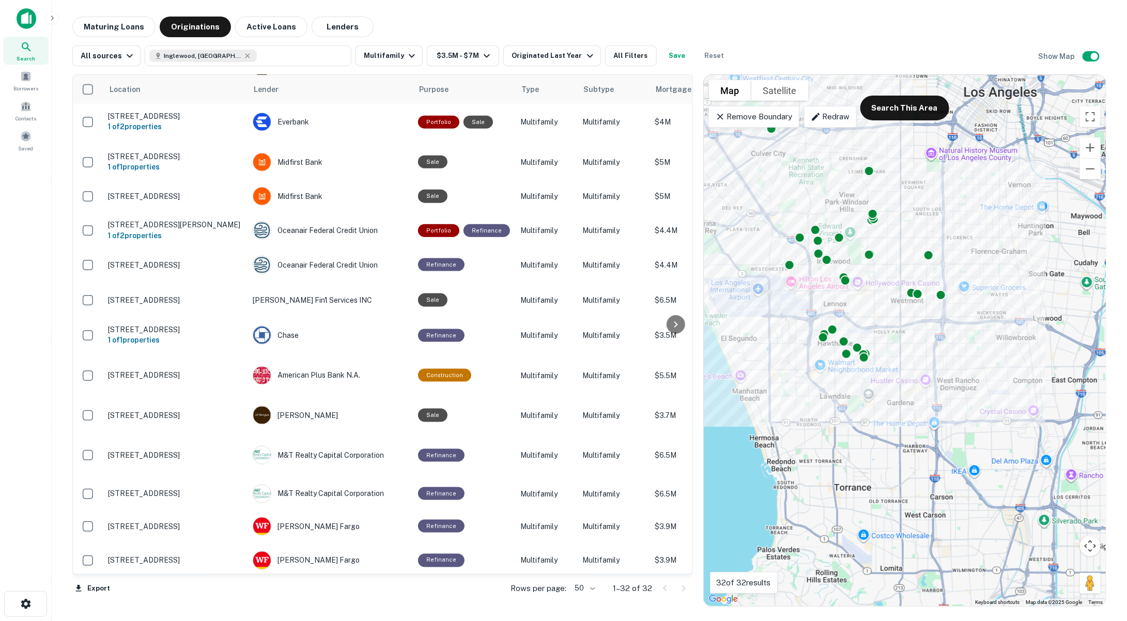
click at [684, 588] on div at bounding box center [674, 588] width 35 height 17
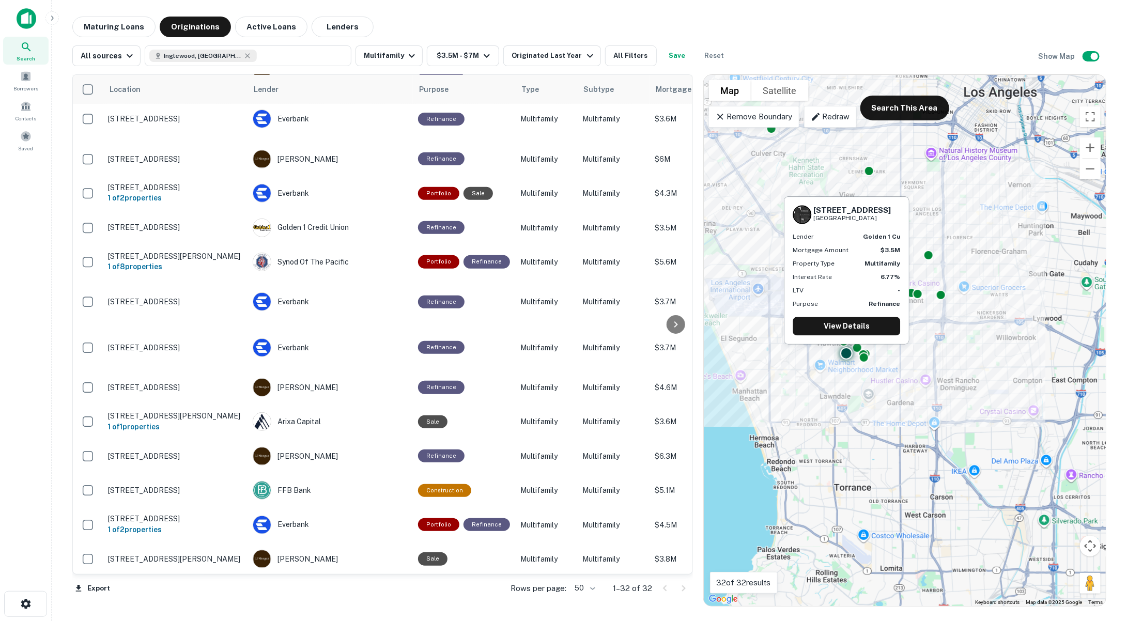
scroll to position [0, 0]
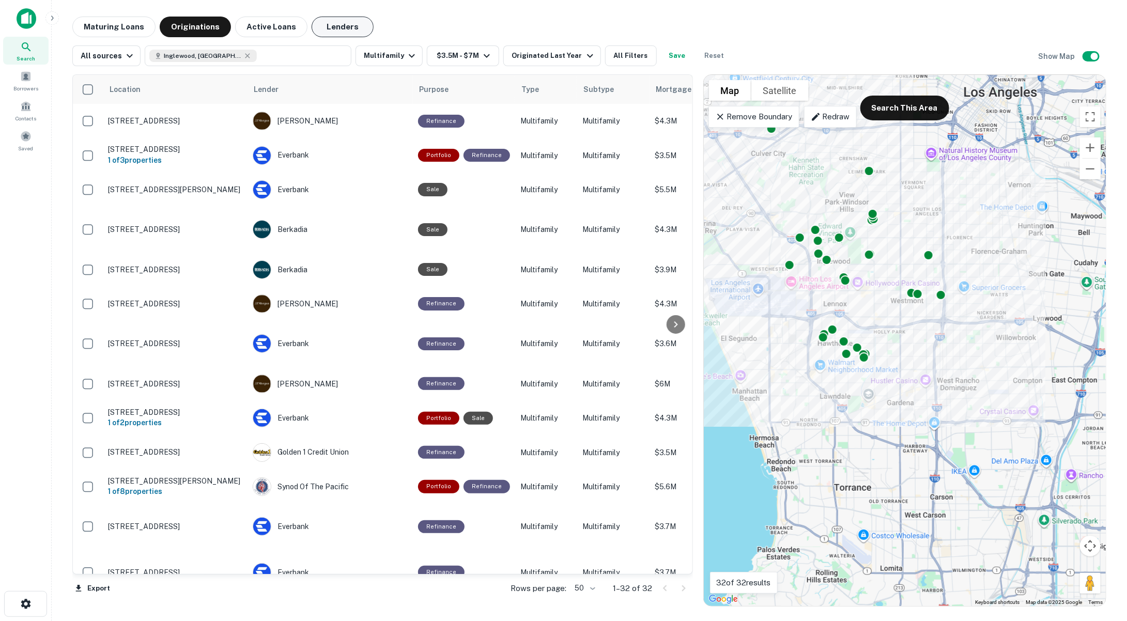
click at [329, 26] on button "Lenders" at bounding box center [343, 27] width 62 height 21
